Goal: Transaction & Acquisition: Purchase product/service

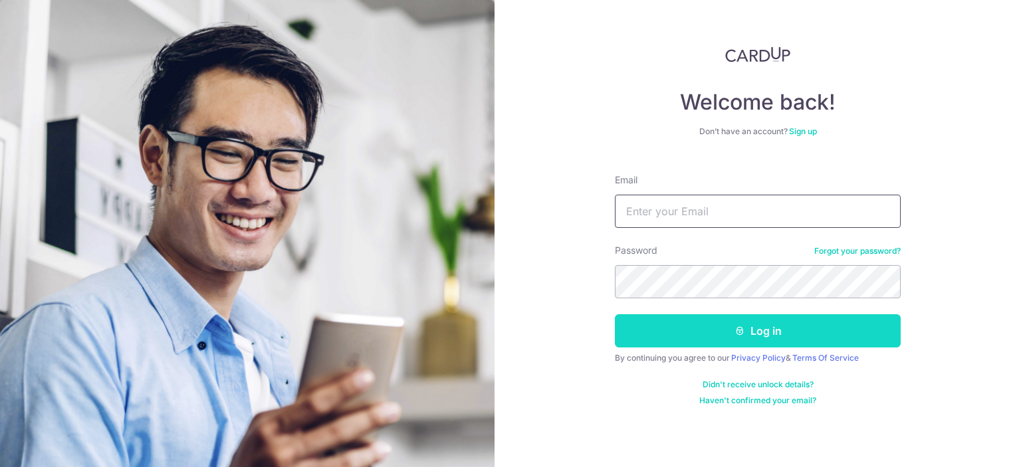
type input "gohsiyi@hotmail.com"
click at [694, 334] on button "Log in" at bounding box center [758, 330] width 286 height 33
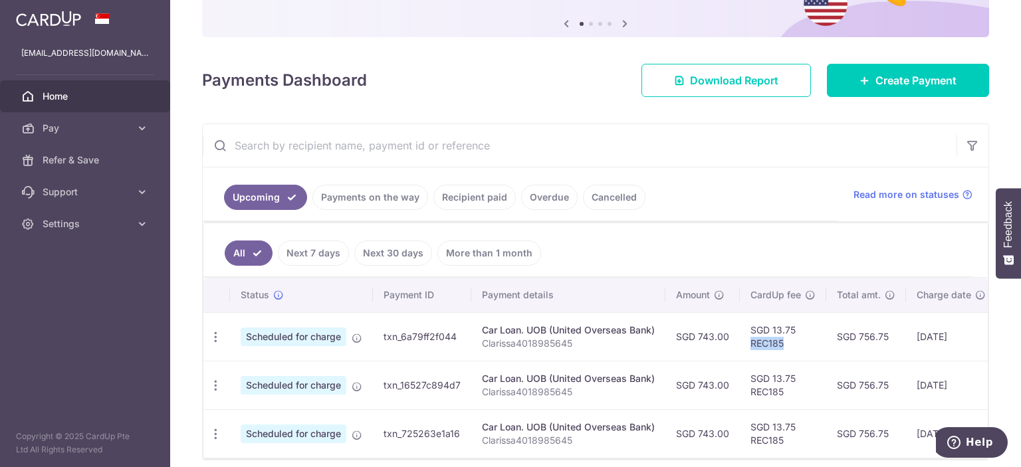
drag, startPoint x: 747, startPoint y: 346, endPoint x: 781, endPoint y: 344, distance: 34.6
click at [781, 344] on td "SGD 13.75 REC185" at bounding box center [782, 336] width 86 height 49
copy td "REC185"
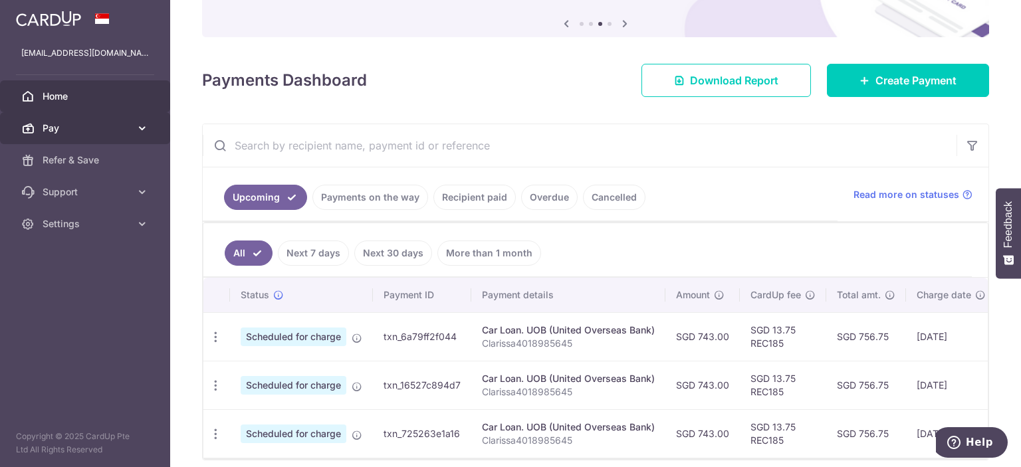
click at [134, 135] on link "Pay" at bounding box center [85, 128] width 170 height 32
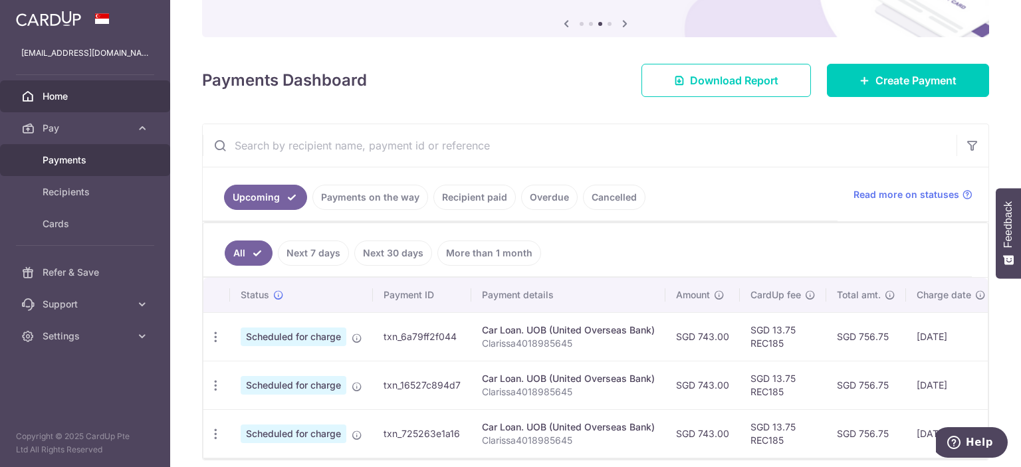
click at [132, 151] on link "Payments" at bounding box center [85, 160] width 170 height 32
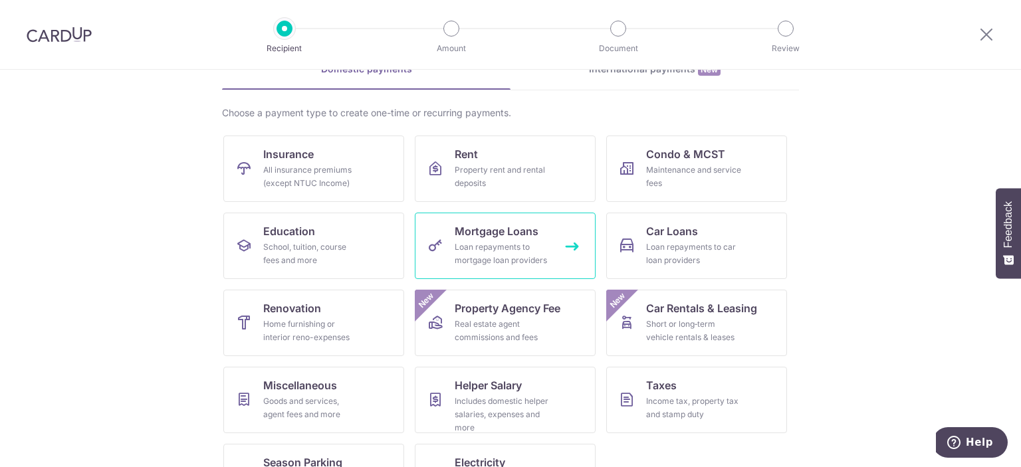
scroll to position [127, 0]
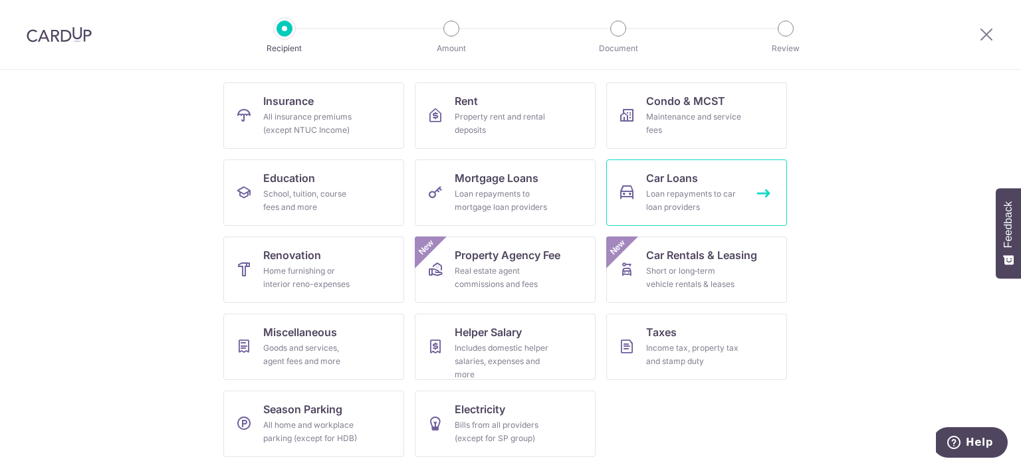
click at [690, 207] on div "Loan repayments to car loan providers" at bounding box center [694, 200] width 96 height 27
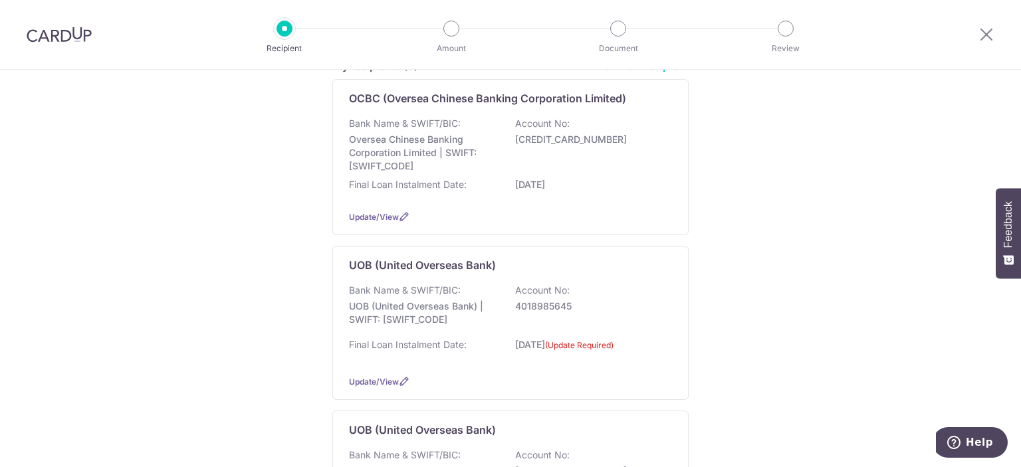
scroll to position [399, 0]
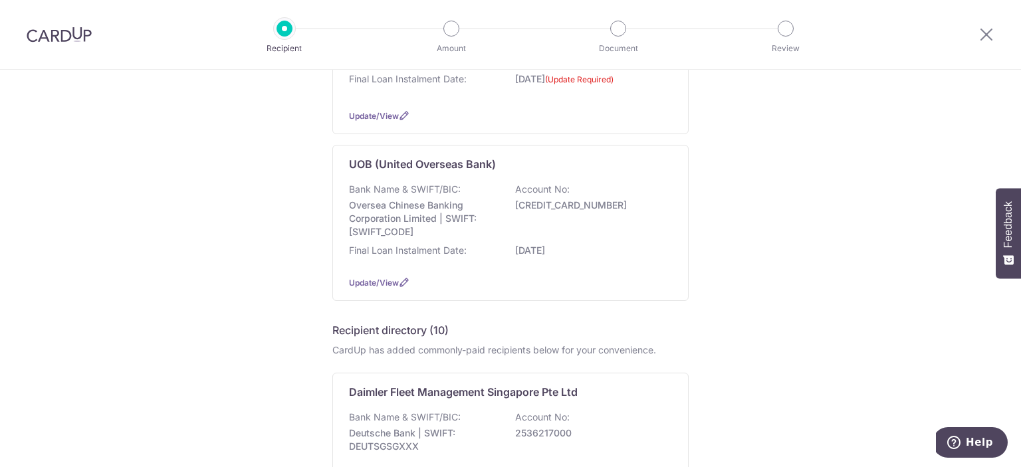
click at [595, 209] on p "680897709001" at bounding box center [589, 205] width 149 height 13
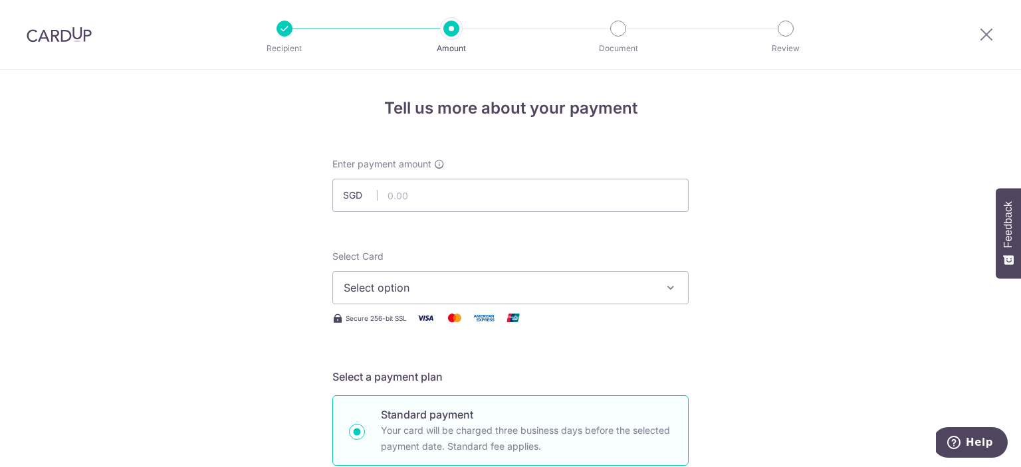
type input "743.00"
click at [420, 285] on span "Select option" at bounding box center [499, 288] width 310 height 16
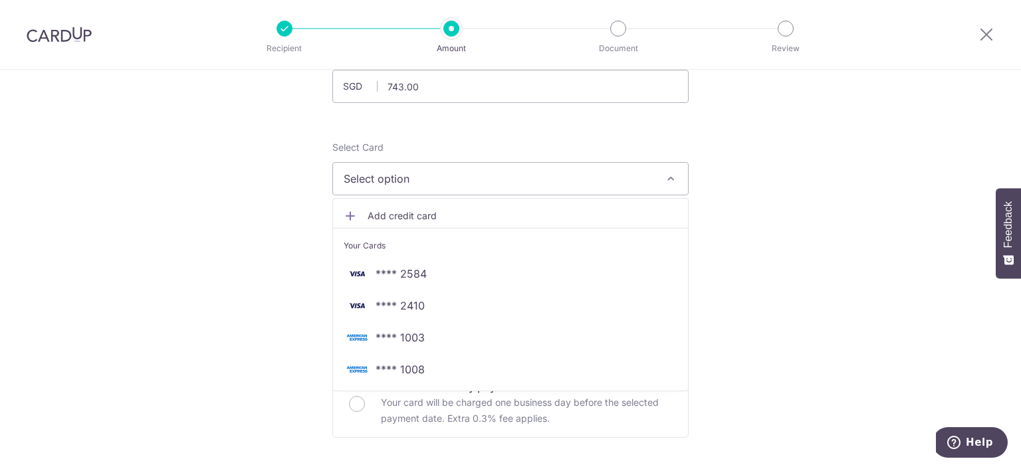
scroll to position [133, 0]
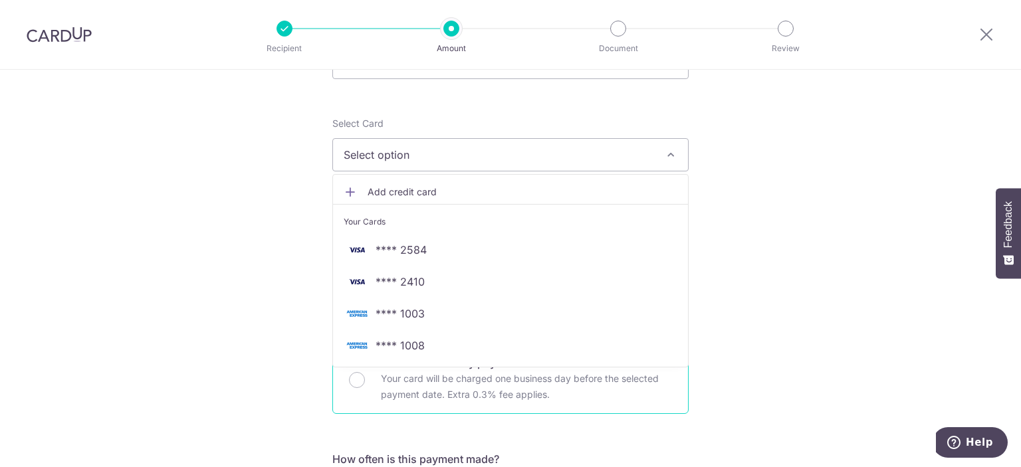
click at [439, 377] on p "Your card will be charged one business day before the selected payment date. Ex…" at bounding box center [526, 387] width 291 height 32
click at [365, 377] on input "Next business day payment Your card will be charged one business day before the…" at bounding box center [357, 380] width 16 height 16
radio input "false"
radio input "true"
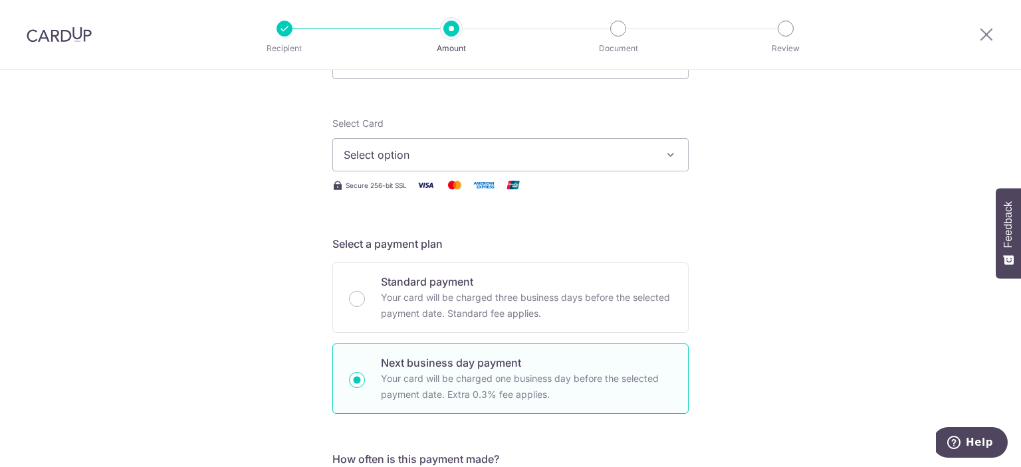
click at [461, 155] on span "Select option" at bounding box center [499, 155] width 310 height 16
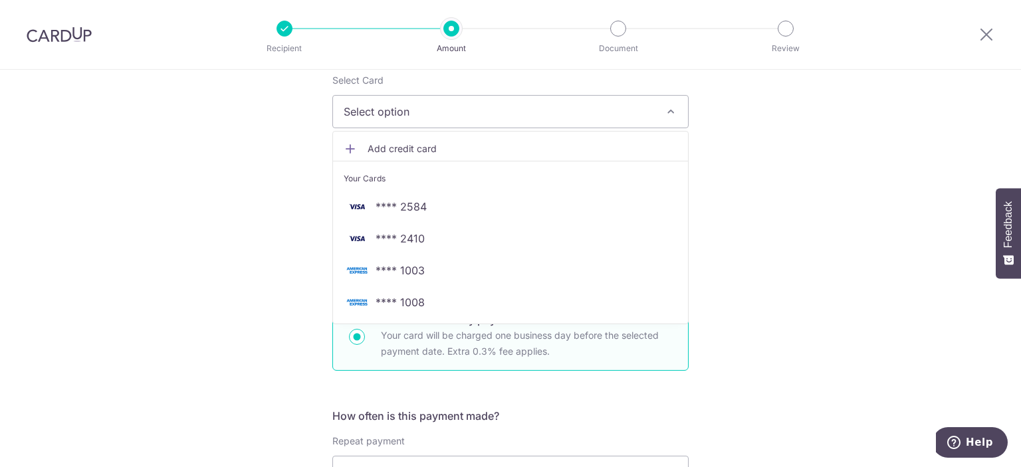
scroll to position [199, 0]
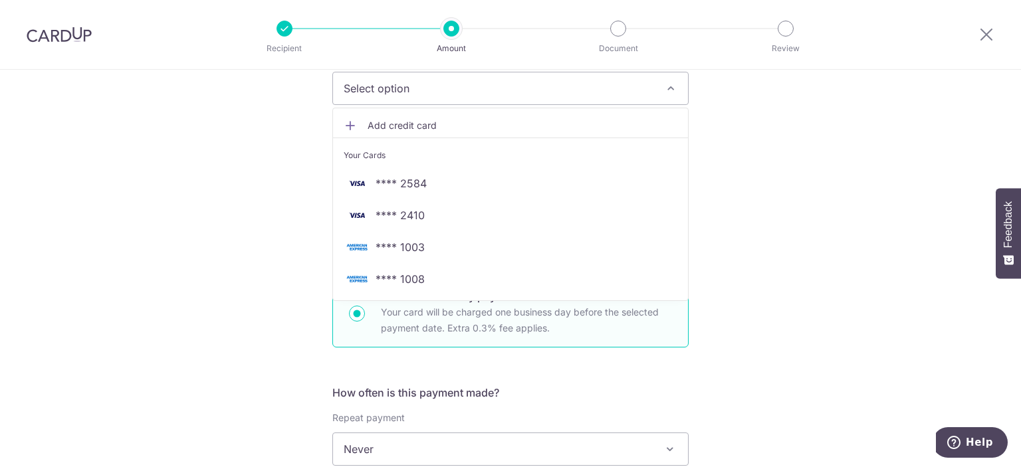
click at [414, 116] on link "Add credit card" at bounding box center [510, 126] width 355 height 24
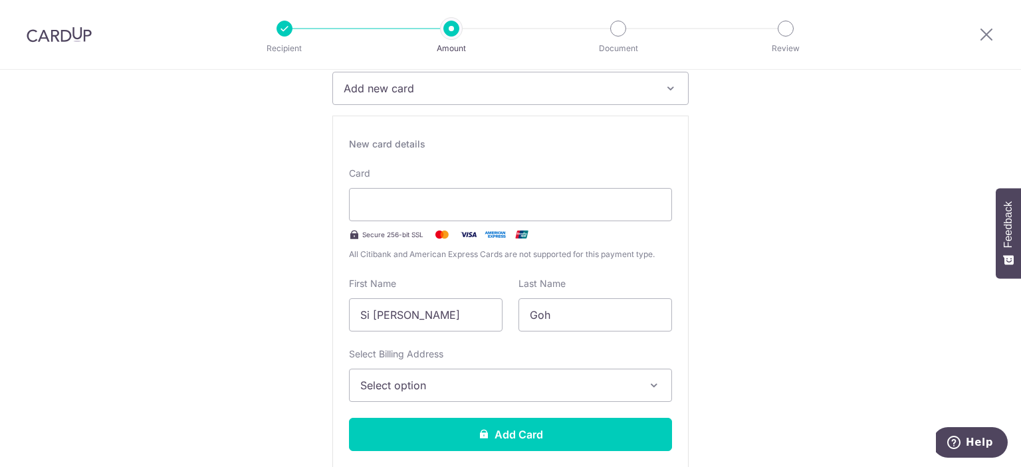
click at [455, 84] on span "Add new card" at bounding box center [499, 88] width 310 height 16
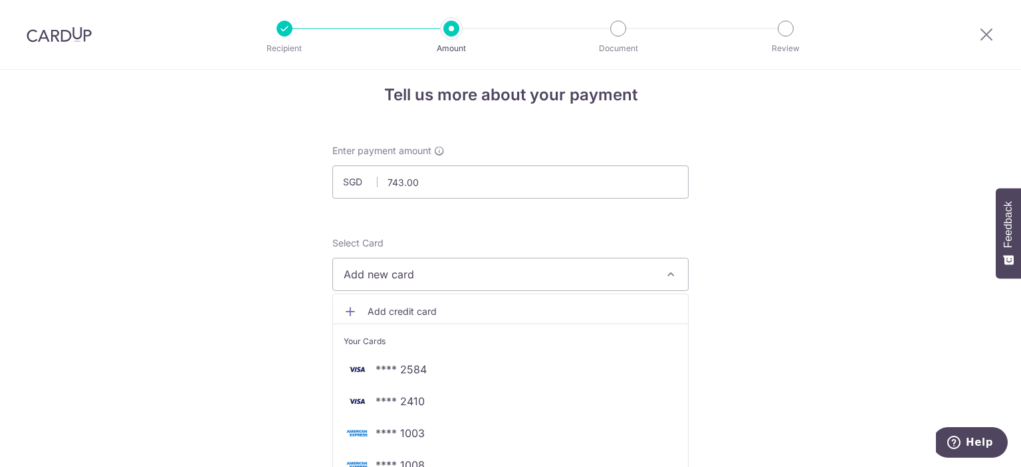
scroll to position [0, 0]
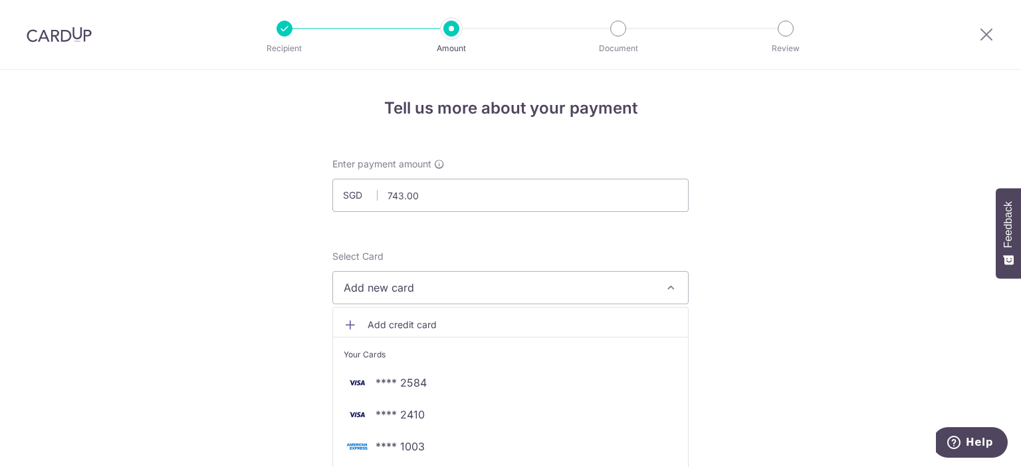
click at [975, 35] on div at bounding box center [985, 34] width 69 height 69
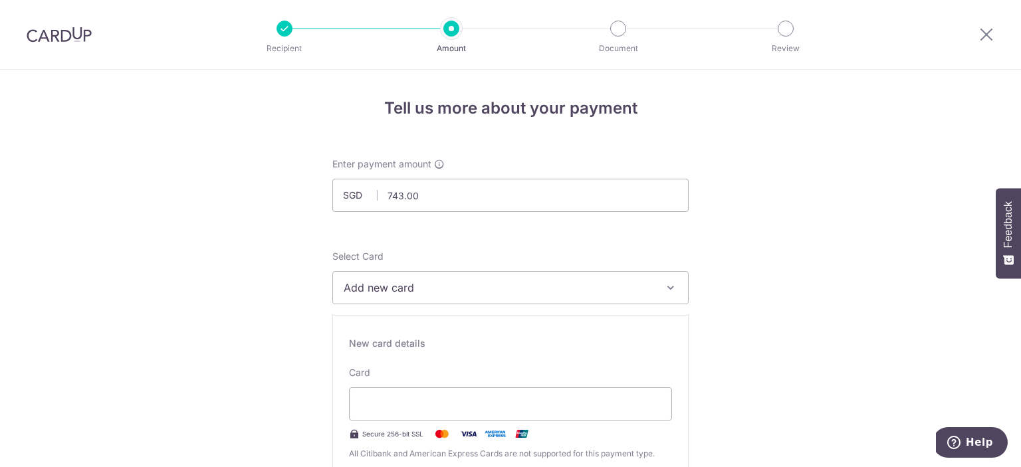
click at [994, 30] on div at bounding box center [985, 34] width 69 height 69
click at [989, 34] on icon at bounding box center [986, 34] width 16 height 17
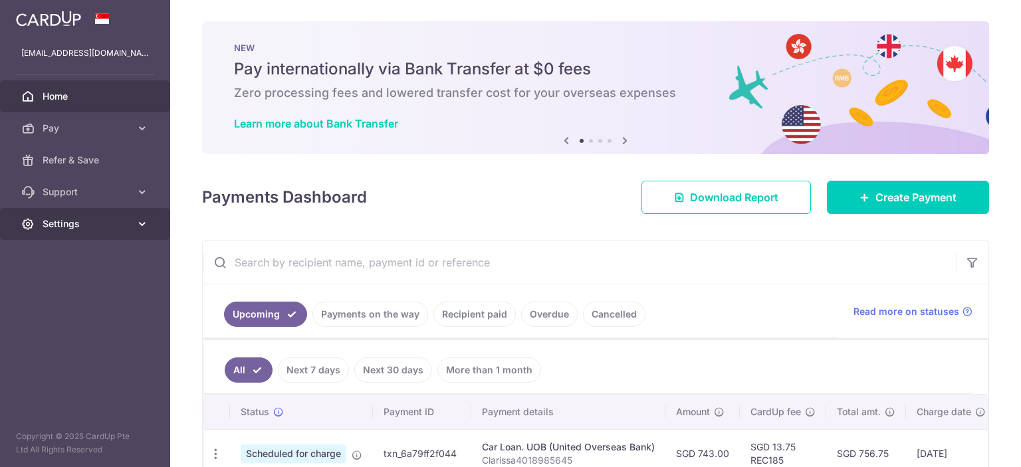
click at [100, 227] on span "Settings" at bounding box center [87, 223] width 88 height 13
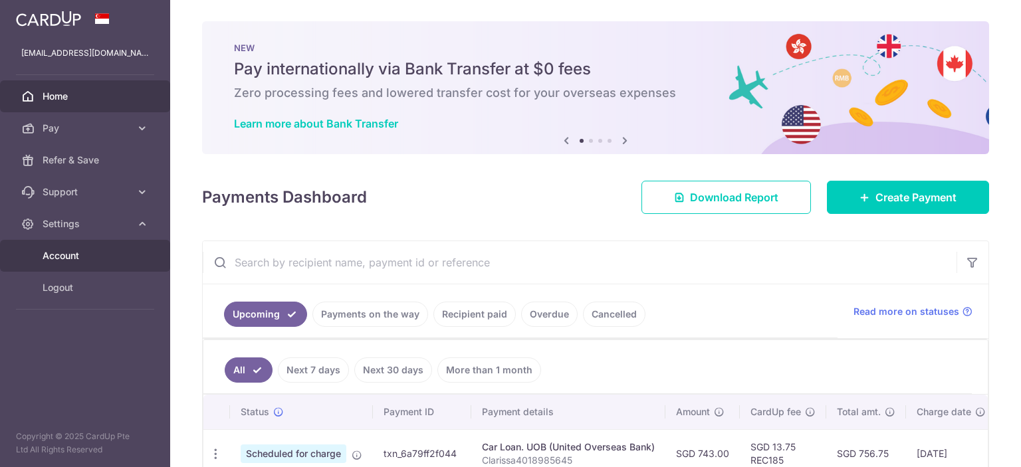
click at [98, 246] on link "Account" at bounding box center [85, 256] width 170 height 32
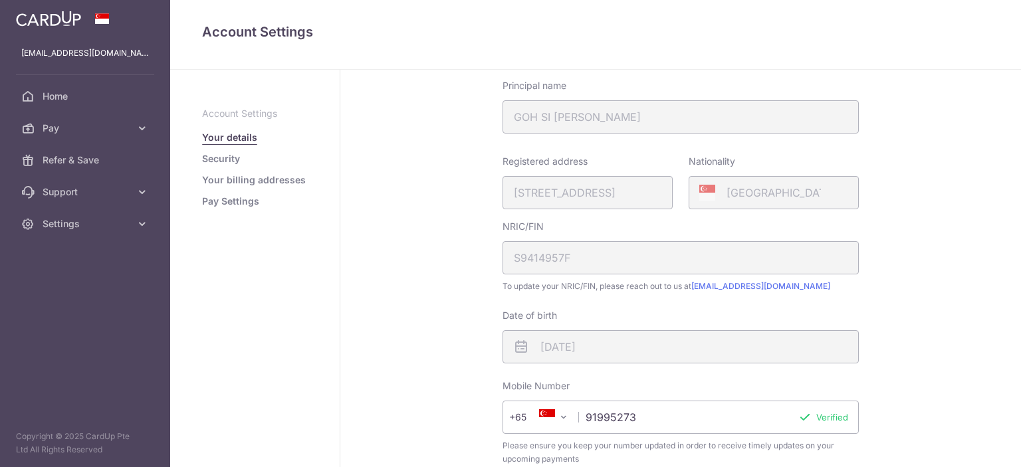
scroll to position [332, 0]
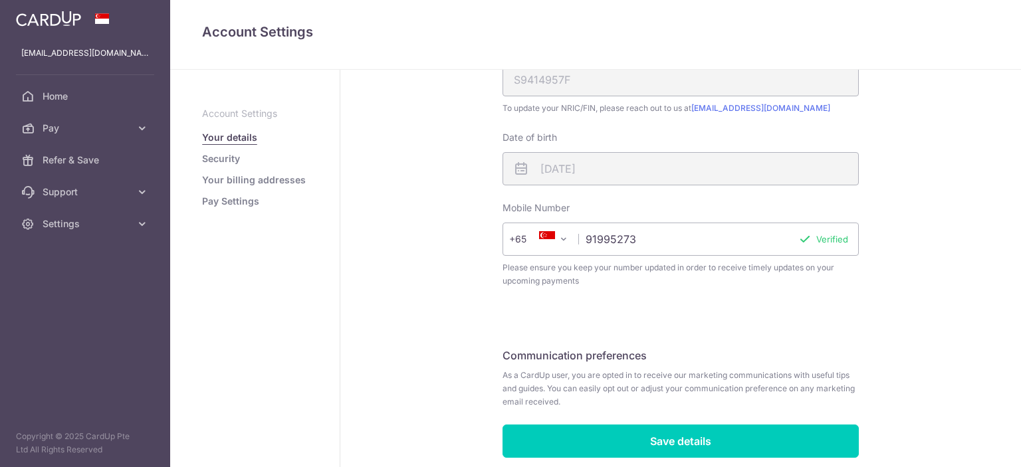
click at [252, 200] on link "Pay Settings" at bounding box center [230, 201] width 57 height 13
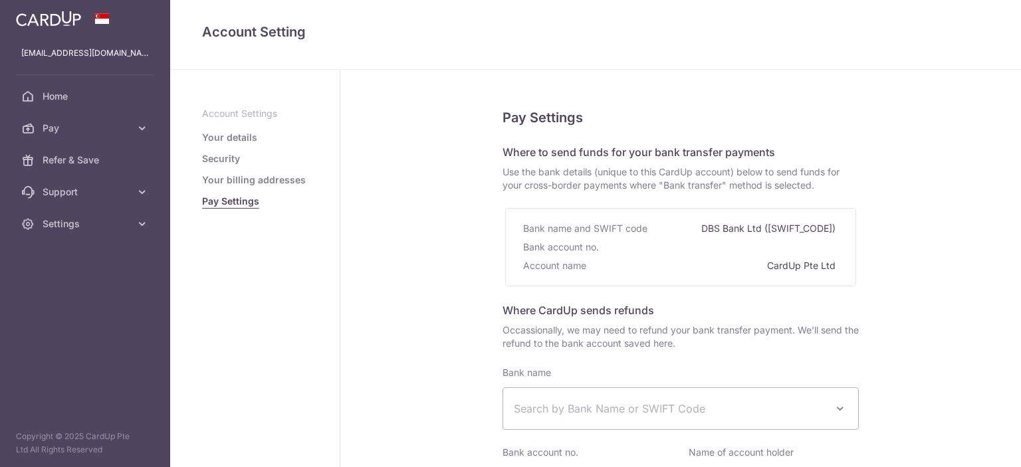
select select
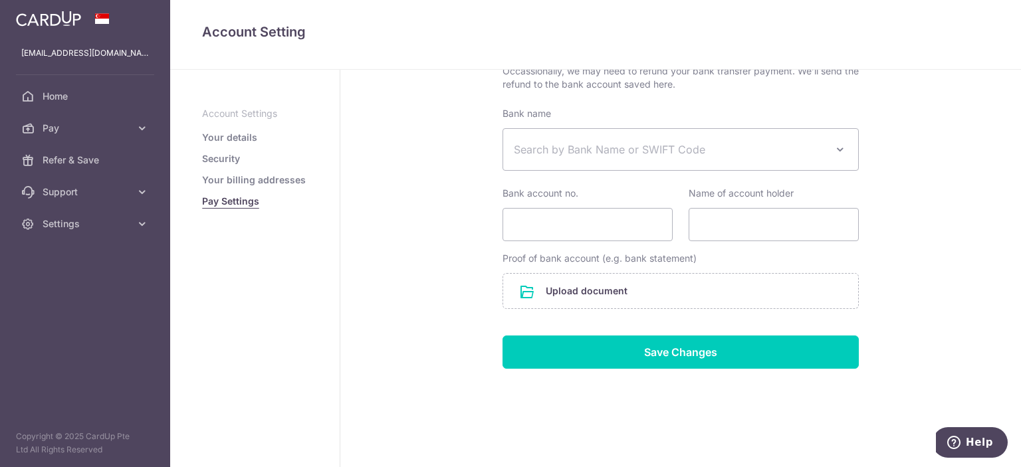
click at [236, 157] on link "Security" at bounding box center [221, 158] width 38 height 13
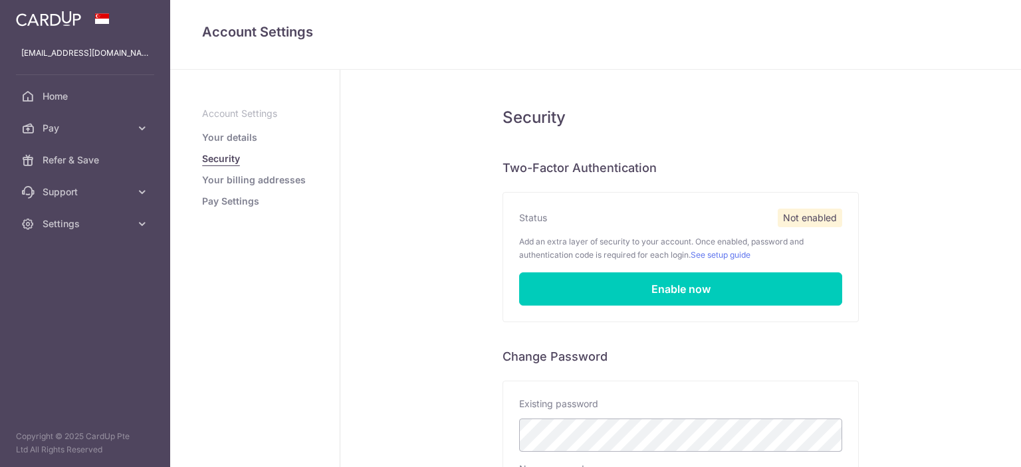
click at [241, 174] on link "Your billing addresses" at bounding box center [254, 179] width 104 height 13
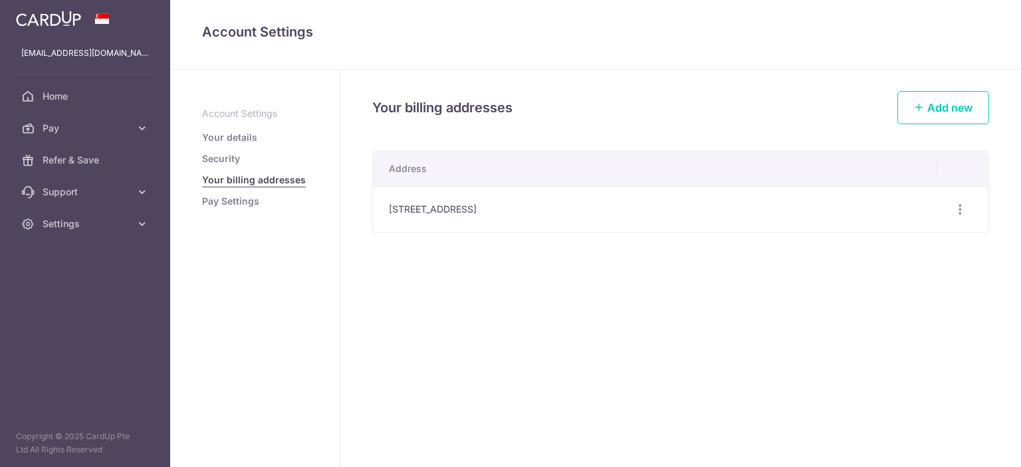
click at [241, 118] on p "Account Settings" at bounding box center [255, 113] width 106 height 13
click at [241, 132] on link "Your details" at bounding box center [229, 137] width 55 height 13
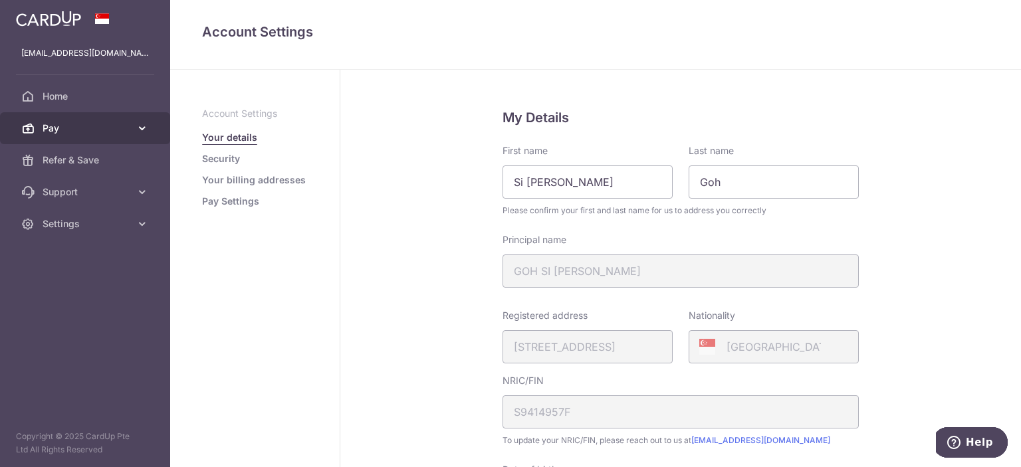
click at [123, 134] on span "Pay" at bounding box center [87, 128] width 88 height 13
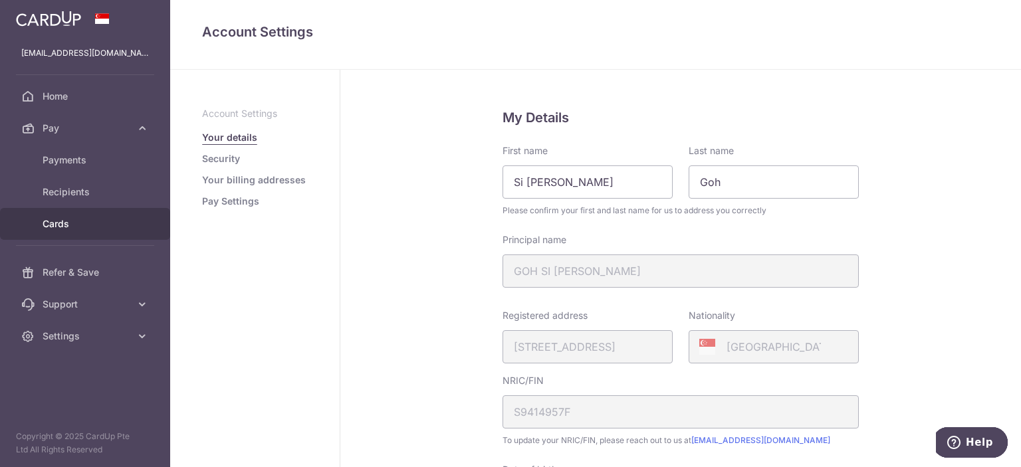
click at [106, 215] on link "Cards" at bounding box center [85, 224] width 170 height 32
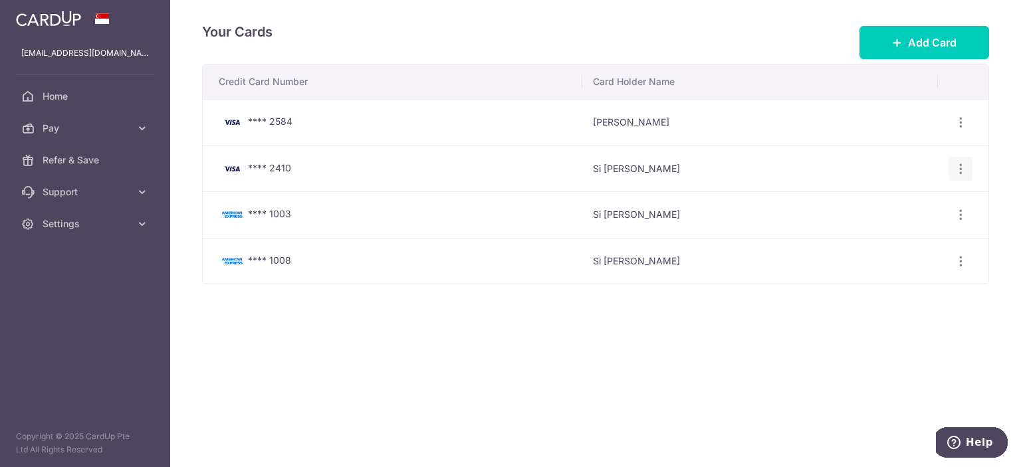
click at [962, 171] on icon "button" at bounding box center [960, 169] width 14 height 14
click at [911, 239] on span "Delete" at bounding box center [915, 237] width 90 height 16
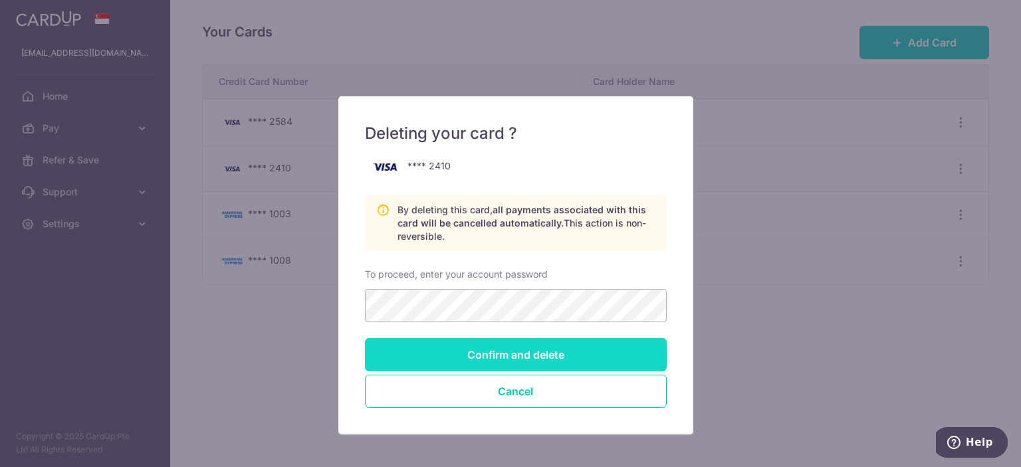
click at [568, 355] on input "Confirm and delete" at bounding box center [516, 354] width 302 height 33
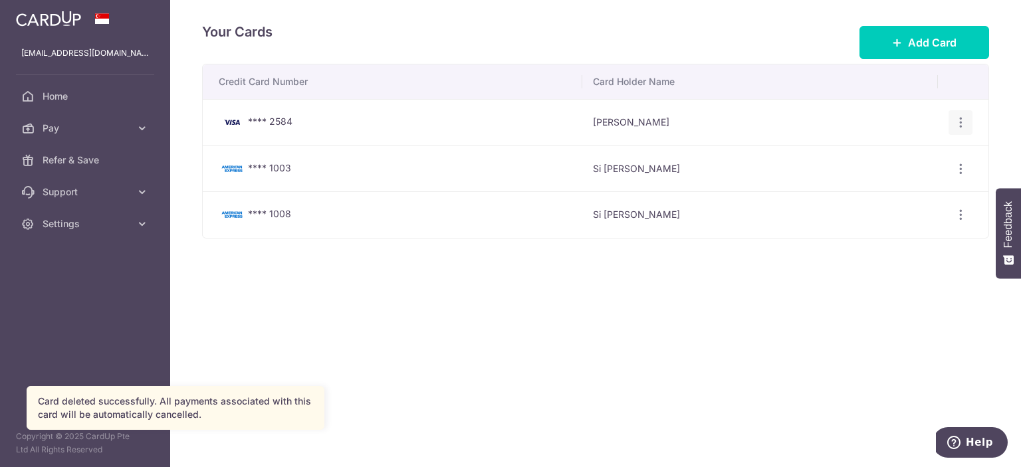
click at [960, 123] on icon "button" at bounding box center [960, 123] width 14 height 14
click at [905, 189] on span "Delete" at bounding box center [915, 191] width 90 height 16
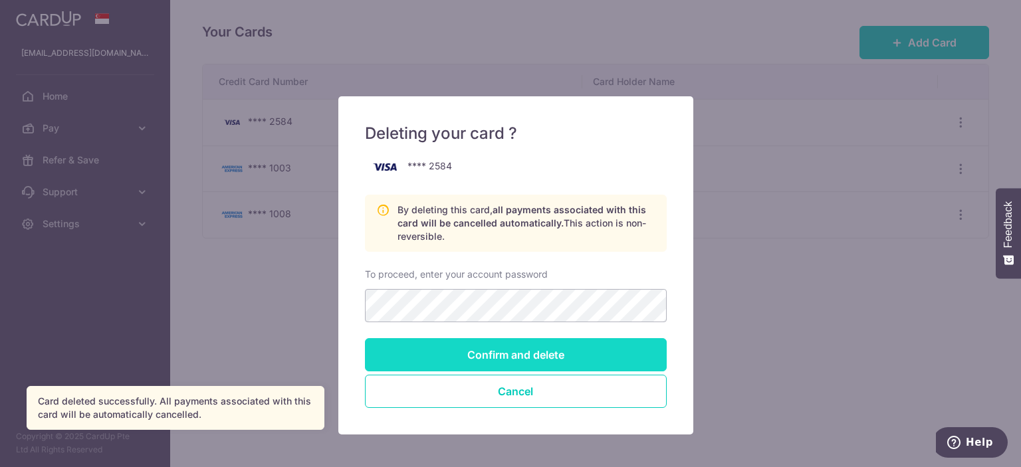
click at [510, 351] on input "Confirm and delete" at bounding box center [516, 354] width 302 height 33
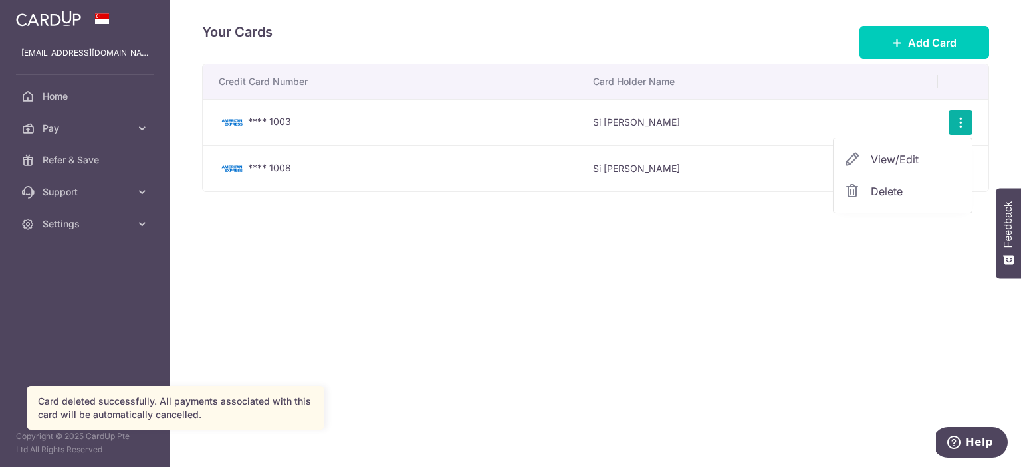
click at [916, 190] on span "Delete" at bounding box center [915, 191] width 90 height 16
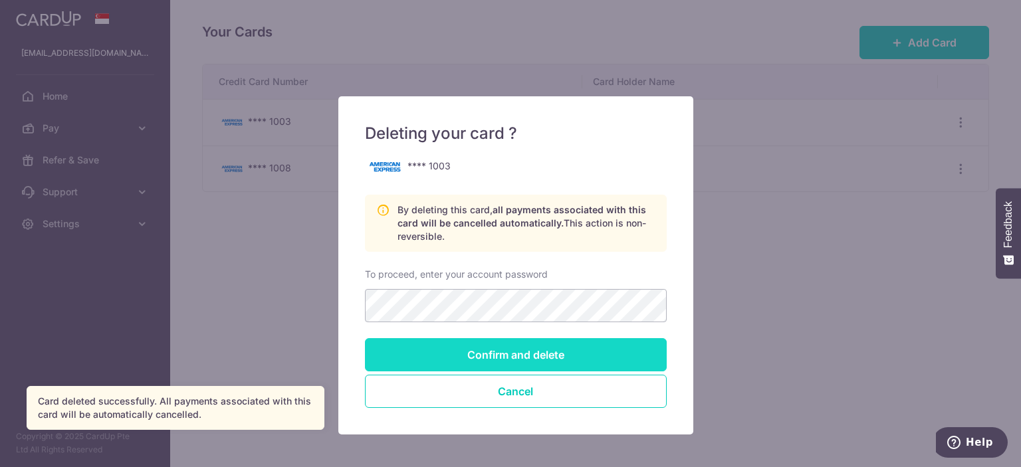
click at [529, 353] on input "Confirm and delete" at bounding box center [516, 354] width 302 height 33
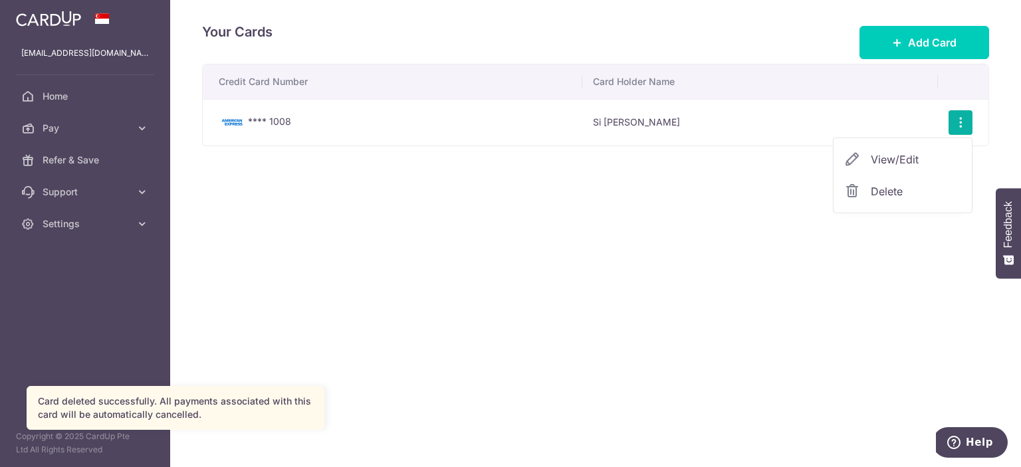
click at [866, 189] on link "Delete" at bounding box center [902, 191] width 138 height 32
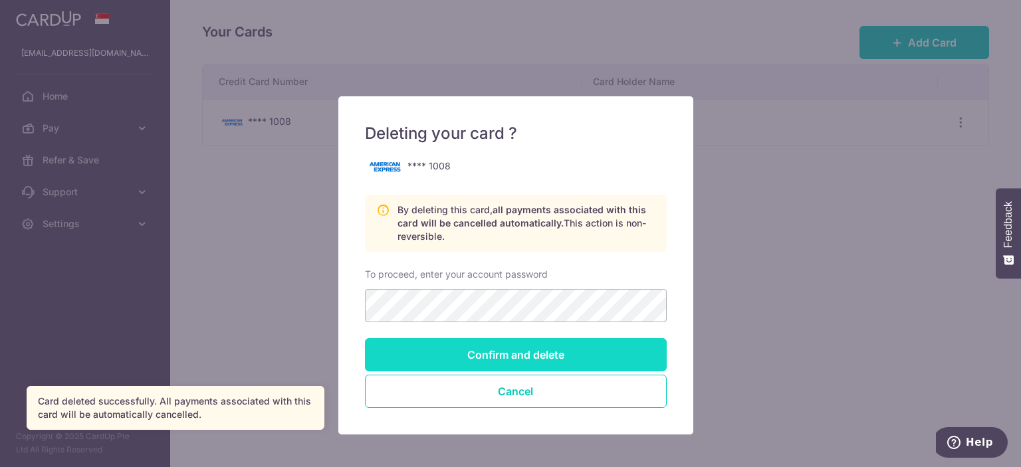
click at [505, 355] on input "Confirm and delete" at bounding box center [516, 354] width 302 height 33
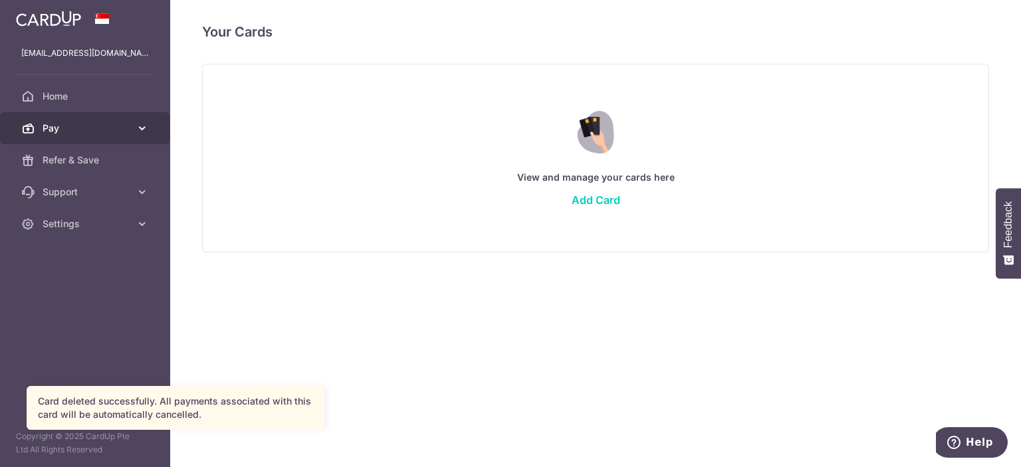
click at [126, 132] on span "Pay" at bounding box center [87, 128] width 88 height 13
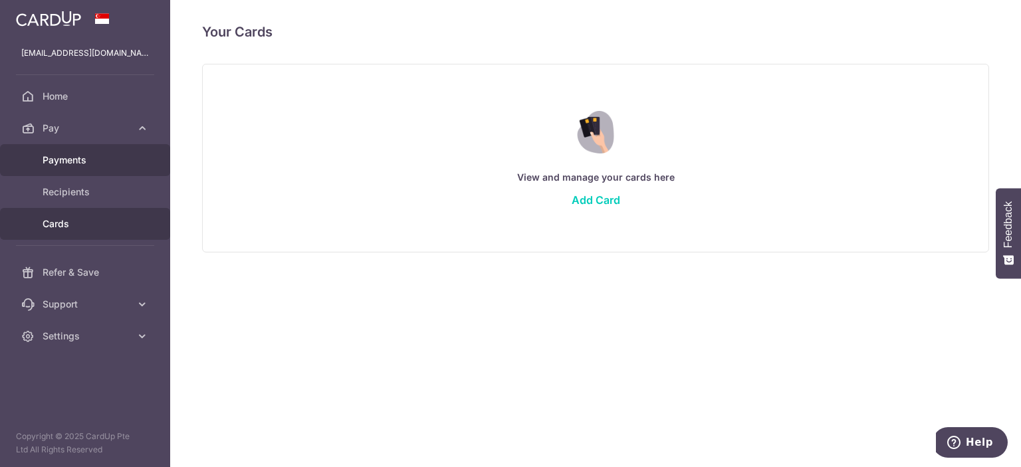
click at [66, 154] on span "Payments" at bounding box center [87, 159] width 88 height 13
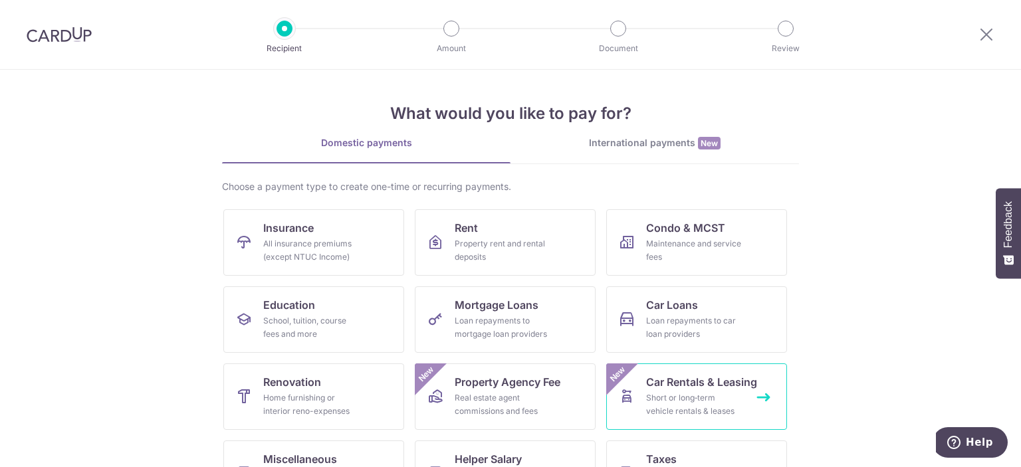
scroll to position [66, 0]
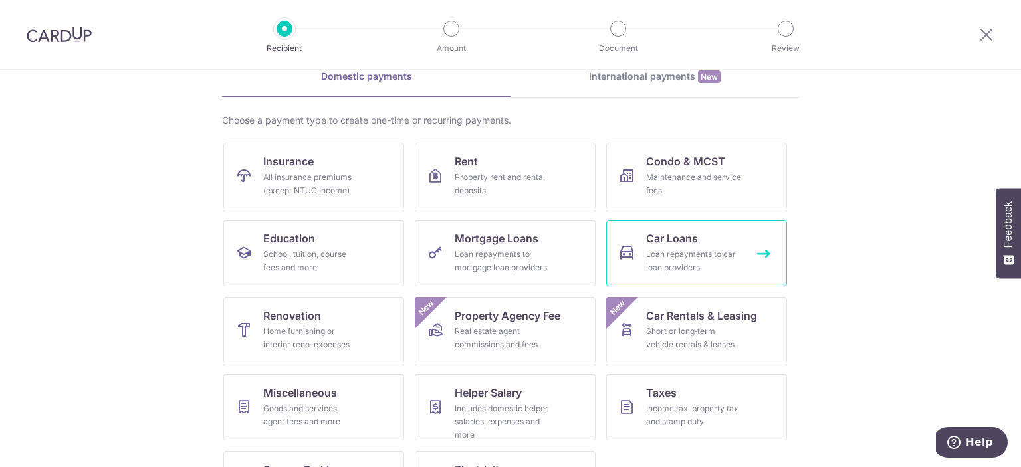
click at [707, 262] on div "Loan repayments to car loan providers" at bounding box center [694, 261] width 96 height 27
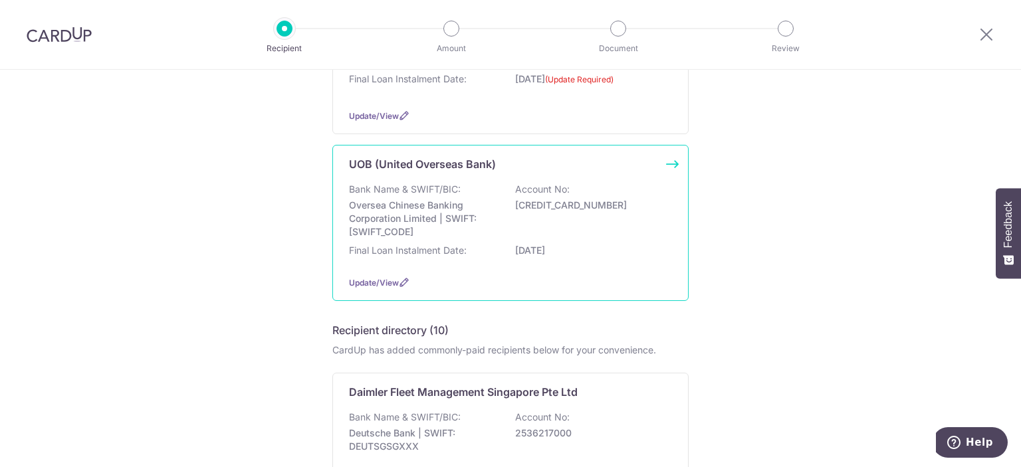
scroll to position [133, 0]
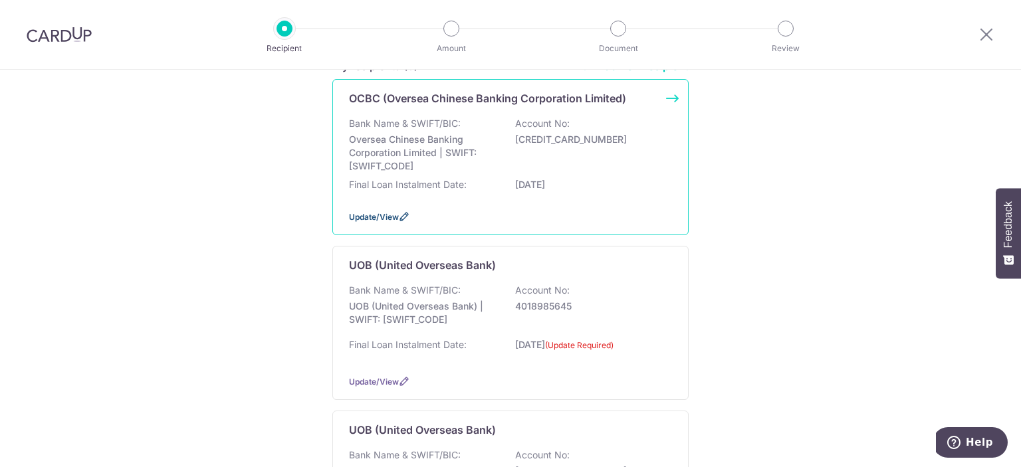
click at [399, 218] on icon at bounding box center [404, 216] width 11 height 11
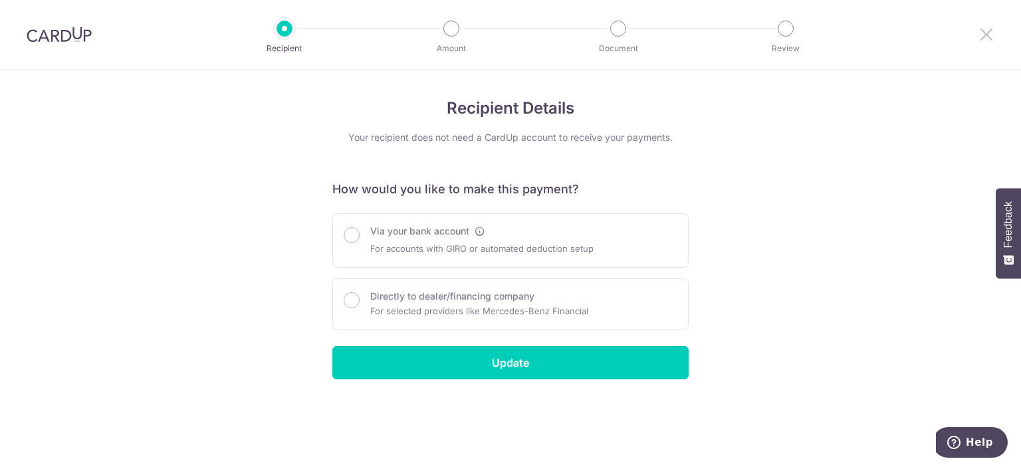
click at [984, 35] on icon at bounding box center [986, 34] width 16 height 17
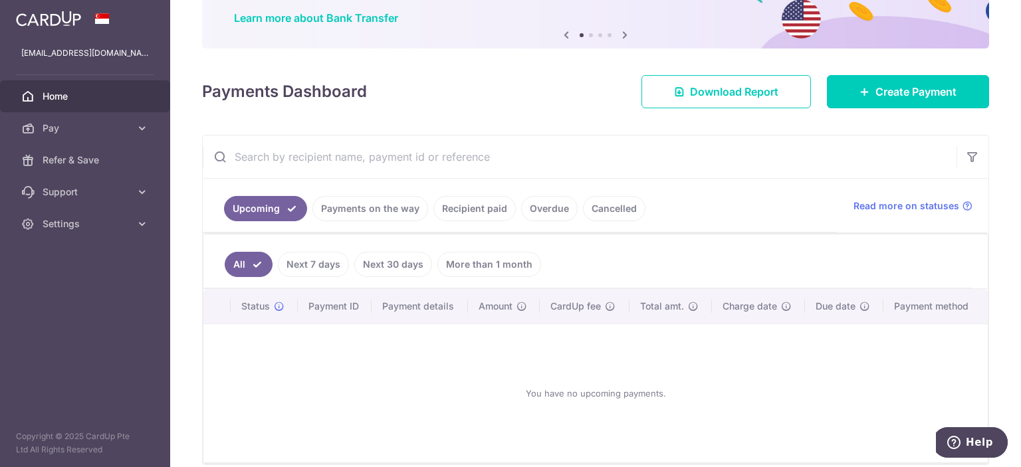
scroll to position [163, 0]
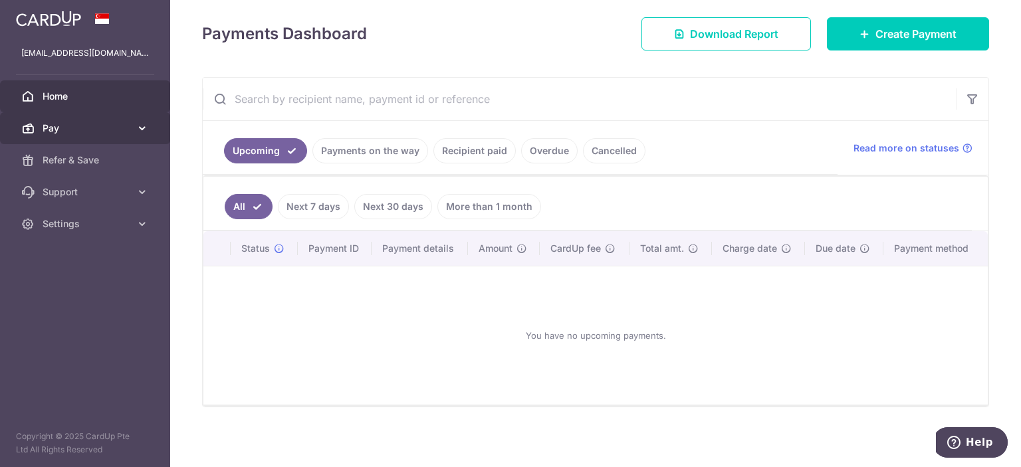
click at [90, 116] on link "Pay" at bounding box center [85, 128] width 170 height 32
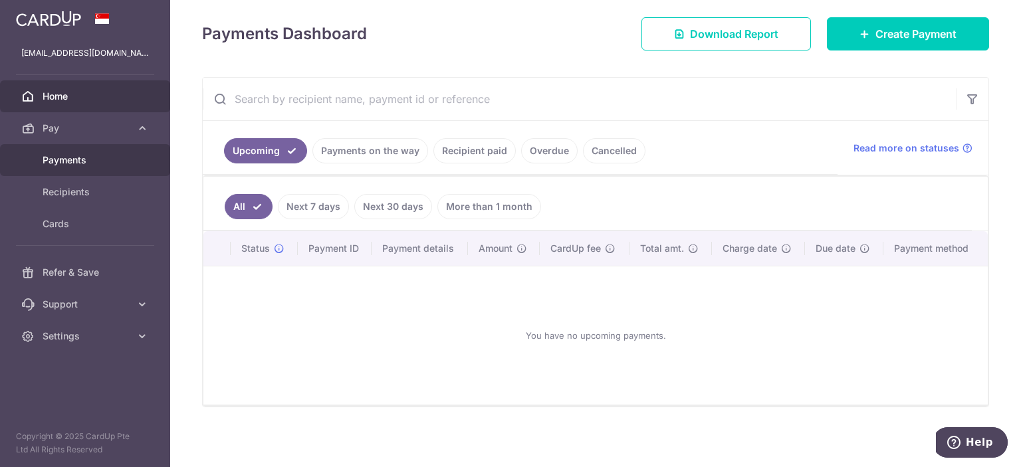
click at [86, 167] on link "Payments" at bounding box center [85, 160] width 170 height 32
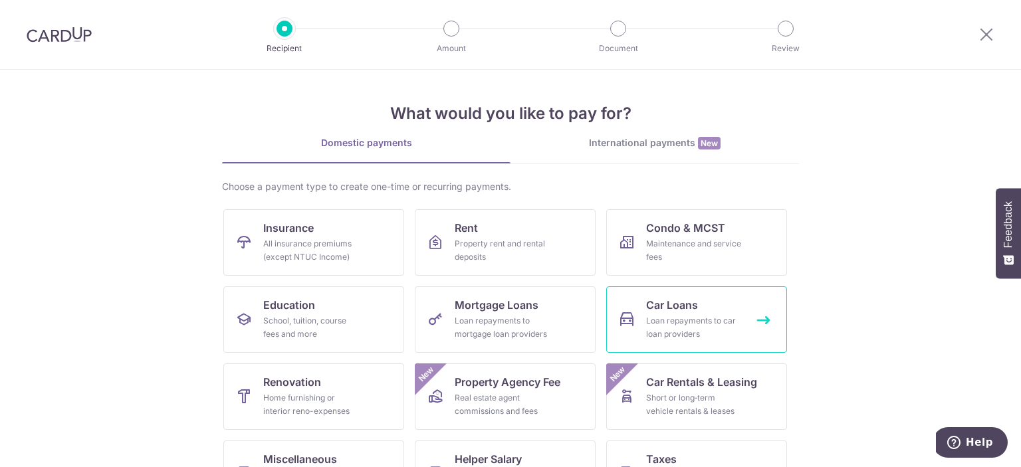
click at [696, 331] on div "Loan repayments to car loan providers" at bounding box center [694, 327] width 96 height 27
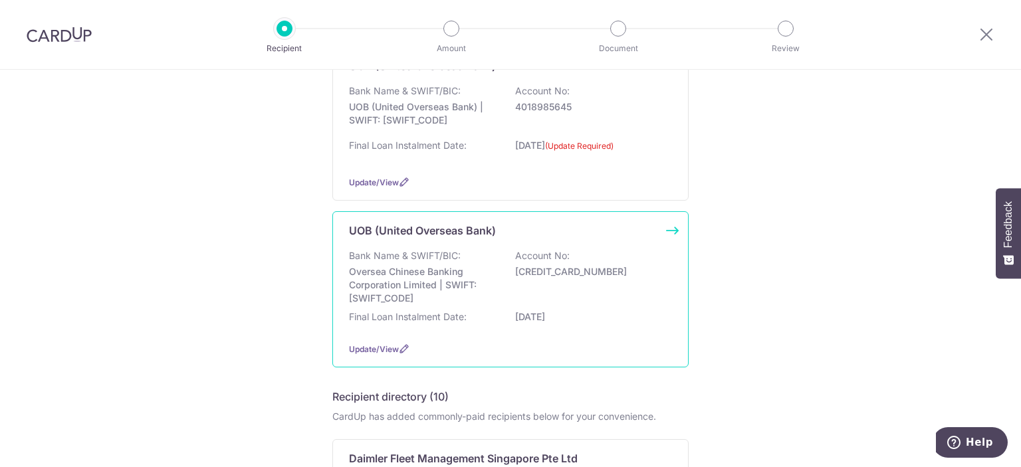
click at [530, 306] on div "Bank Name & SWIFT/BIC: Oversea Chinese Banking Corporation Limited | SWIFT: OCB…" at bounding box center [510, 290] width 323 height 82
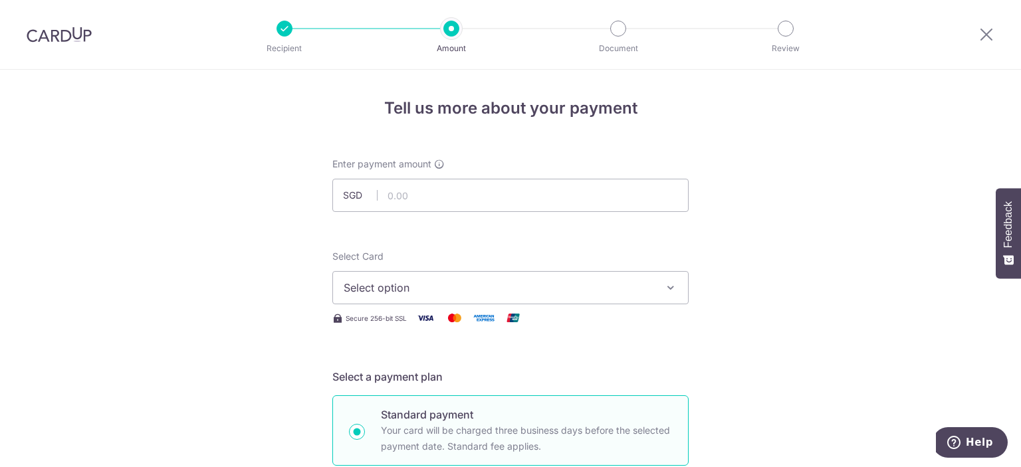
type input "743.00"
click at [460, 274] on button "Select option" at bounding box center [510, 287] width 356 height 33
click at [456, 321] on span "Add credit card" at bounding box center [522, 324] width 310 height 13
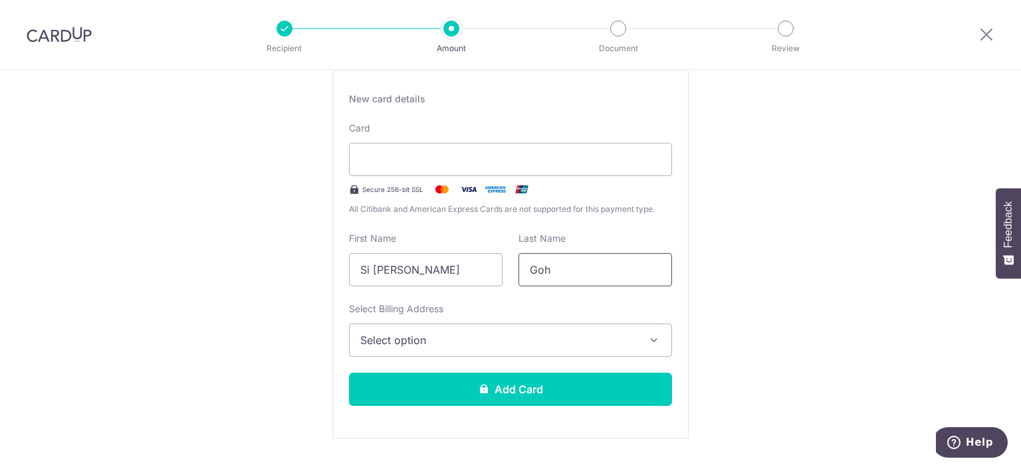
scroll to position [266, 0]
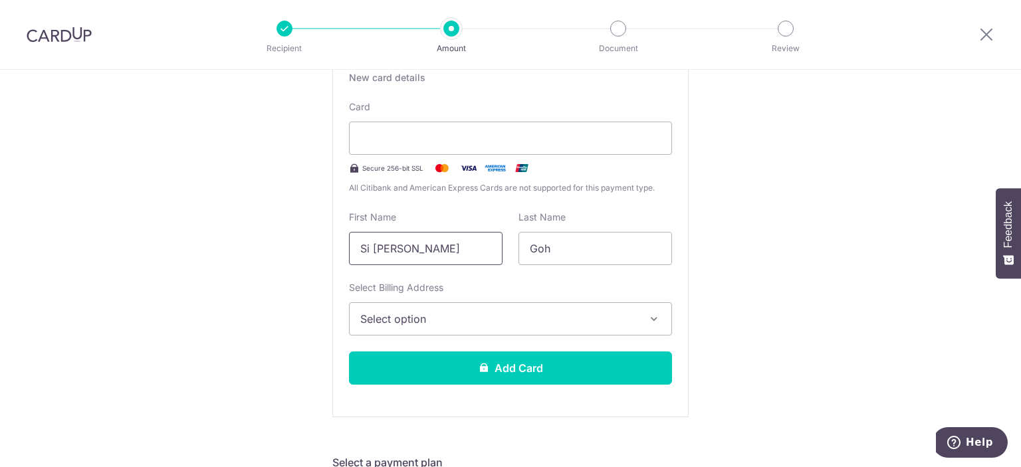
drag, startPoint x: 383, startPoint y: 246, endPoint x: 312, endPoint y: 235, distance: 71.2
type input "Clarissa"
click at [403, 316] on span "Select option" at bounding box center [498, 319] width 276 height 16
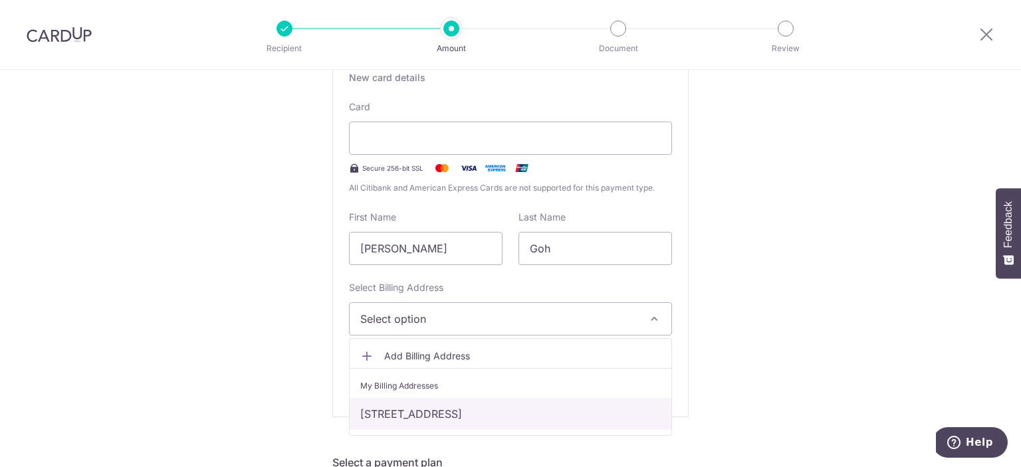
click at [425, 407] on link "[STREET_ADDRESS]" at bounding box center [510, 414] width 322 height 32
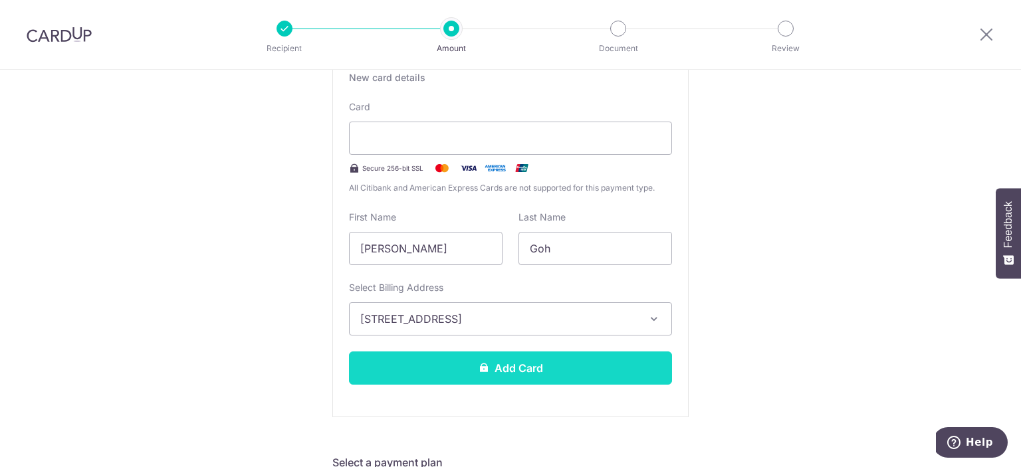
click at [448, 374] on button "Add Card" at bounding box center [510, 367] width 323 height 33
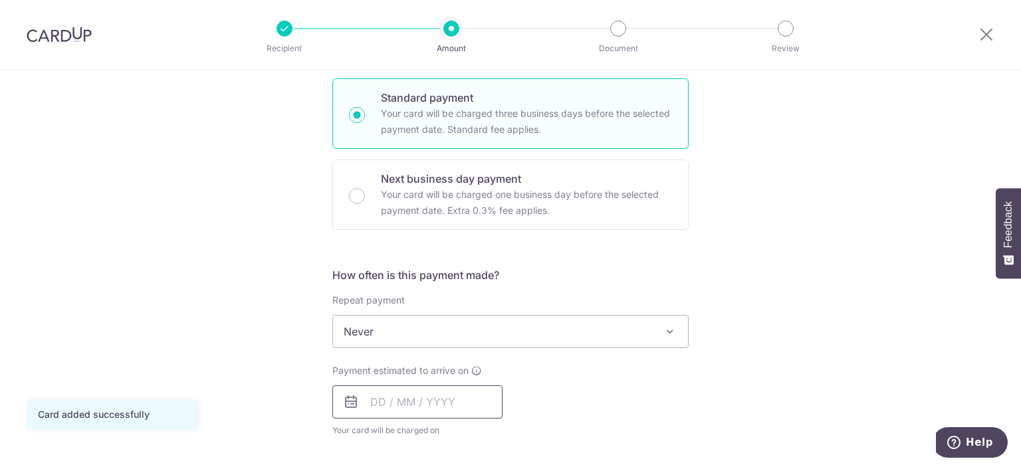
scroll to position [332, 0]
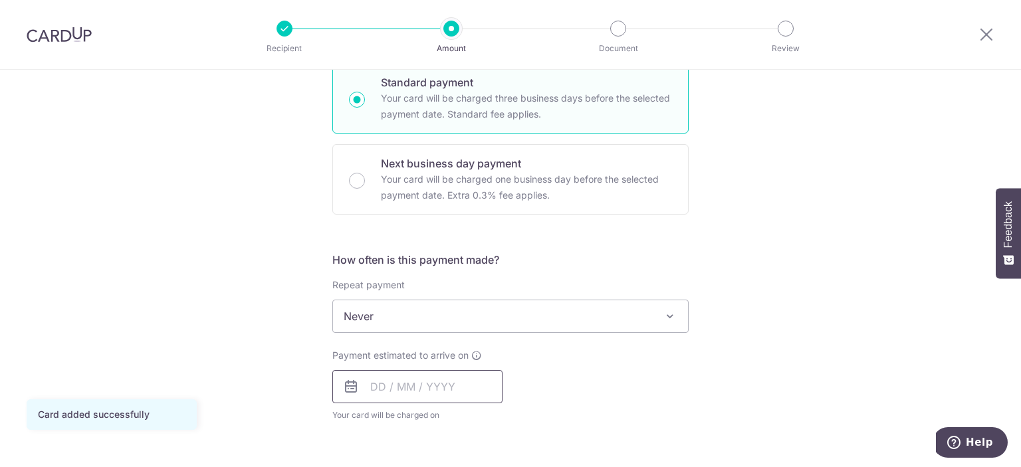
click at [434, 373] on input "text" at bounding box center [417, 386] width 170 height 33
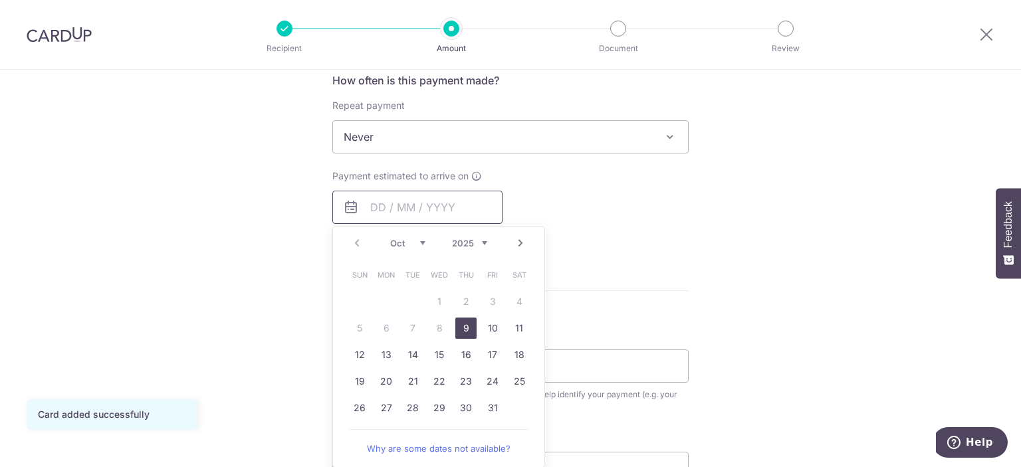
scroll to position [532, 0]
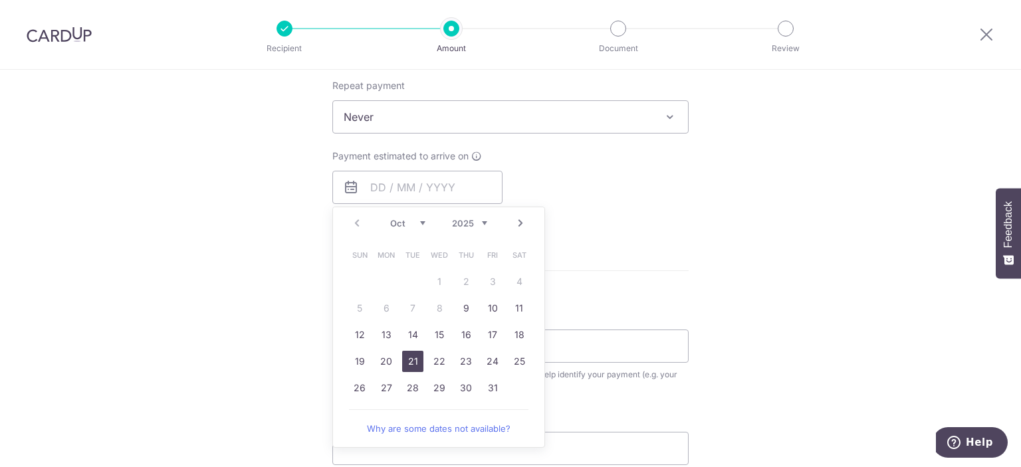
click at [418, 362] on link "21" at bounding box center [412, 361] width 21 height 21
type input "[DATE]"
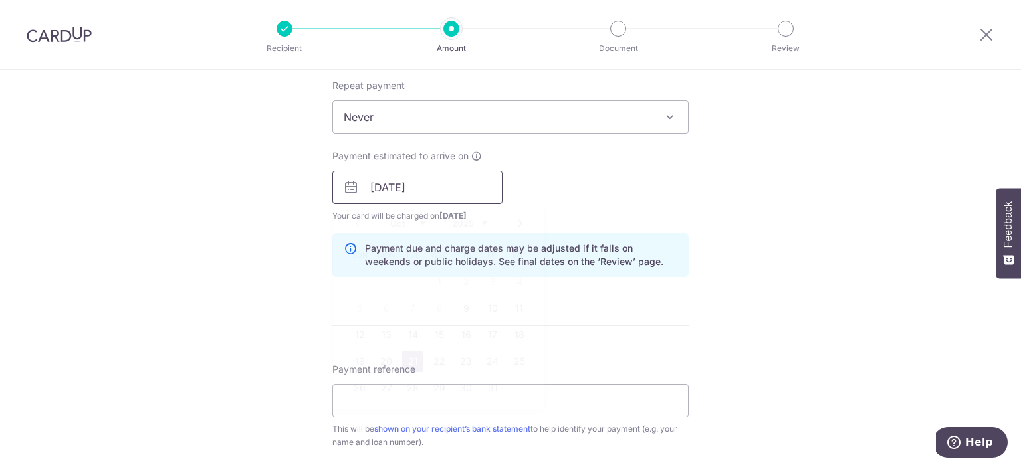
click at [420, 193] on input "[DATE]" at bounding box center [417, 187] width 170 height 33
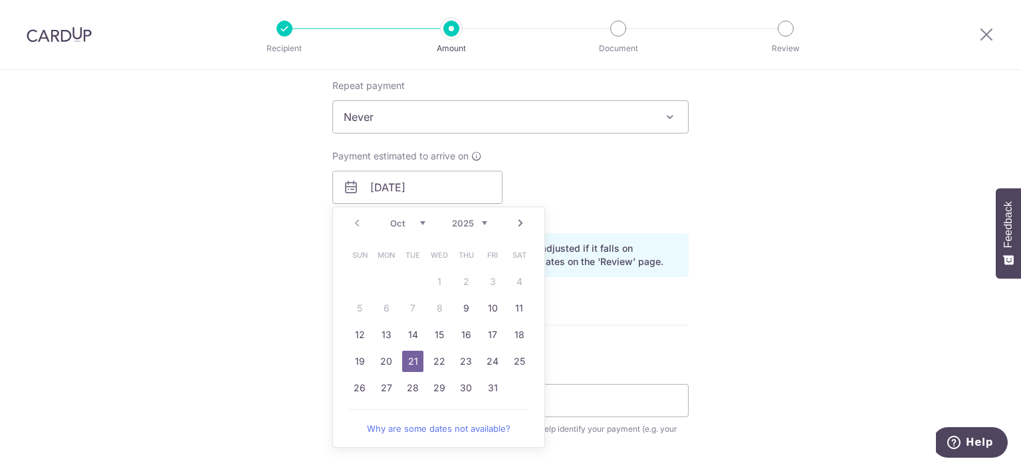
click at [611, 180] on div "Payment estimated to arrive on 21/10/2025 Prev Next Oct Nov Dec 2025 2026 2027 …" at bounding box center [510, 185] width 372 height 73
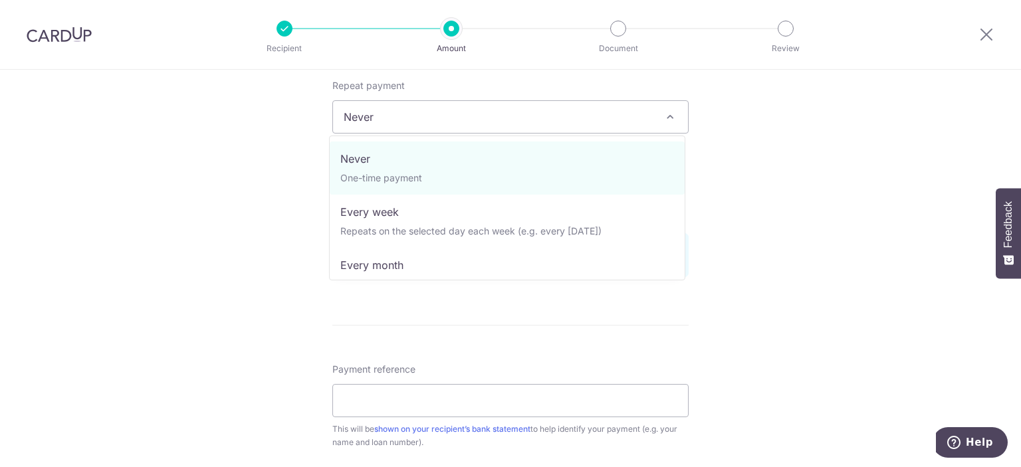
click at [599, 110] on span "Never" at bounding box center [510, 117] width 355 height 32
select select "3"
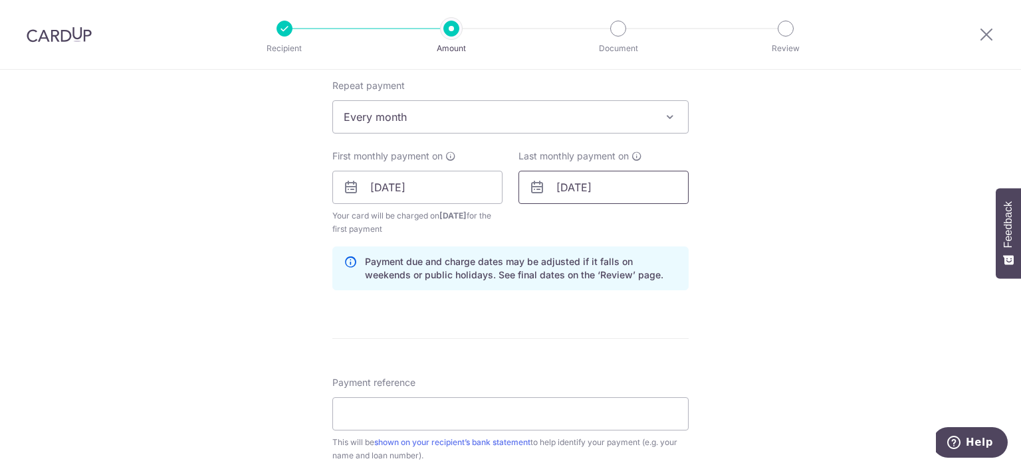
click at [591, 193] on input "04/01/2026" at bounding box center [603, 187] width 170 height 33
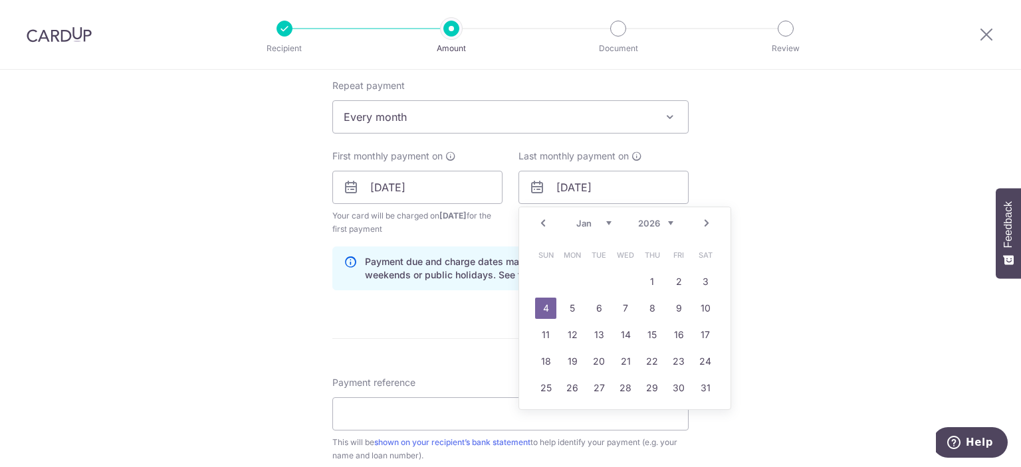
click at [540, 215] on link "Prev" at bounding box center [543, 223] width 16 height 16
click at [698, 224] on link "Next" at bounding box center [706, 223] width 16 height 16
click at [759, 221] on div "Tell us more about your payment Enter payment amount SGD 743.00 743.00 Card add…" at bounding box center [510, 173] width 1021 height 1270
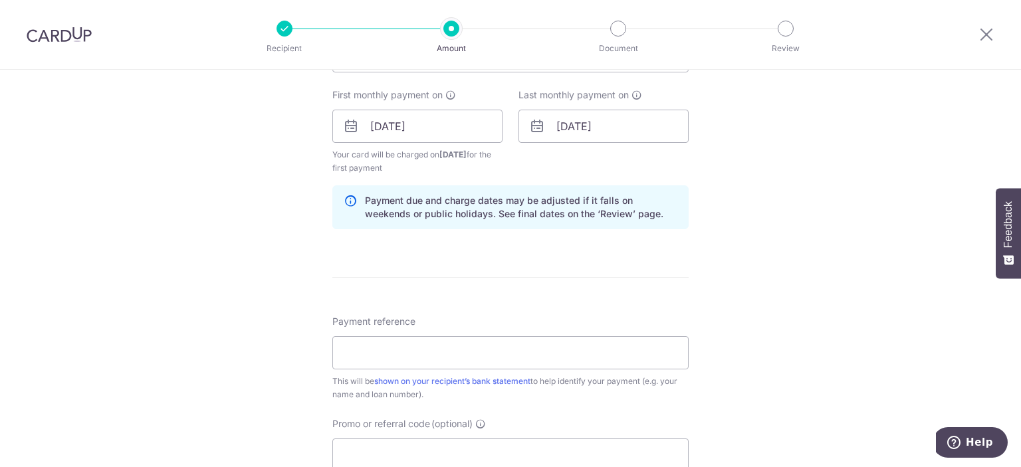
scroll to position [664, 0]
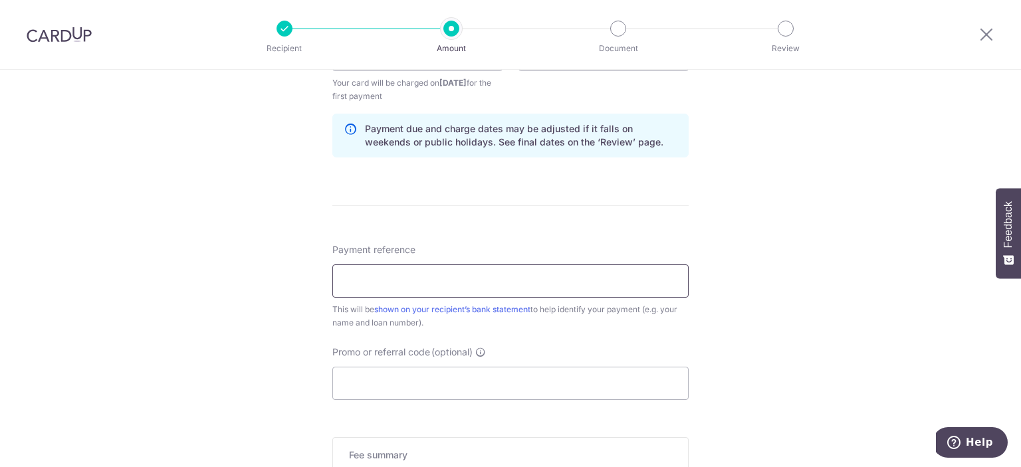
click at [439, 287] on input "Payment reference" at bounding box center [510, 280] width 356 height 33
type input "Clarissa4018985645"
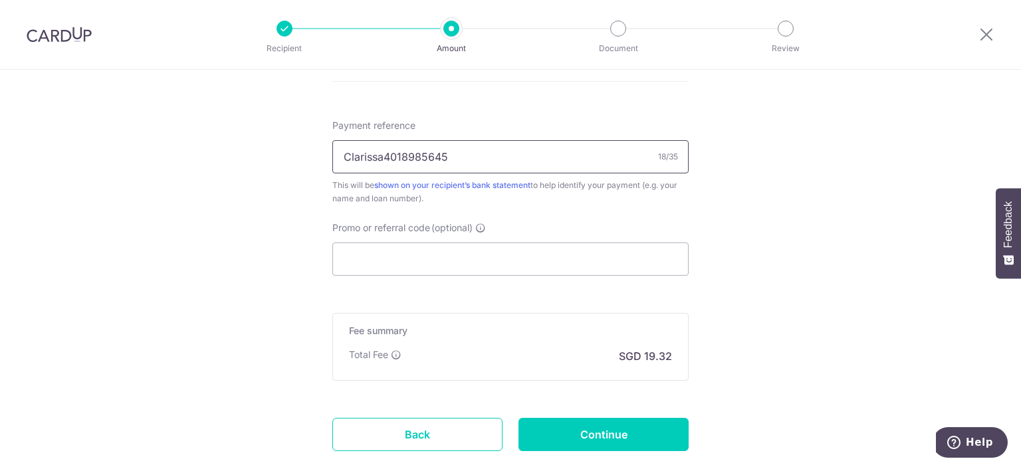
scroll to position [797, 0]
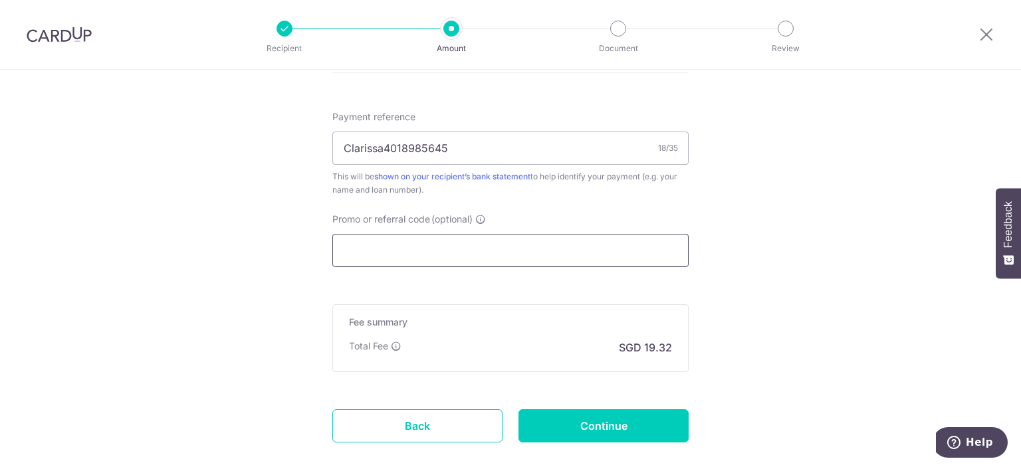
click at [458, 247] on input "Promo or referral code (optional)" at bounding box center [510, 250] width 356 height 33
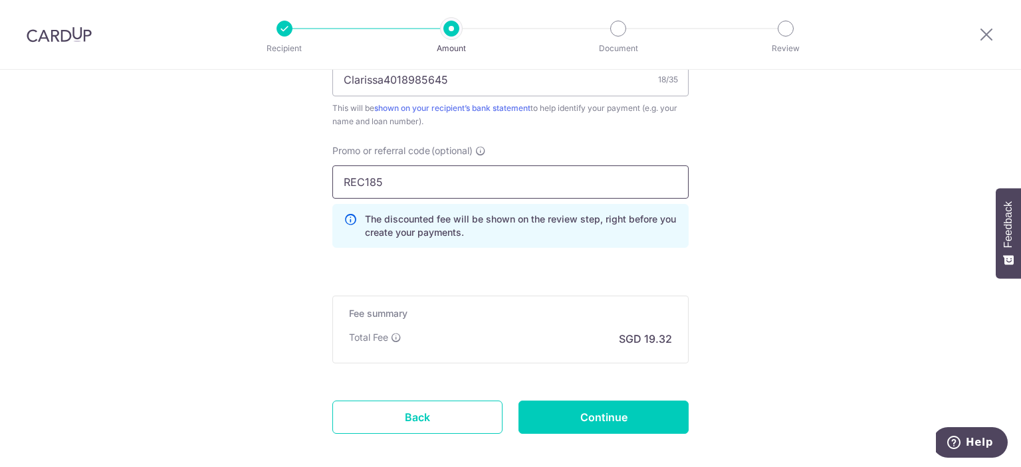
scroll to position [930, 0]
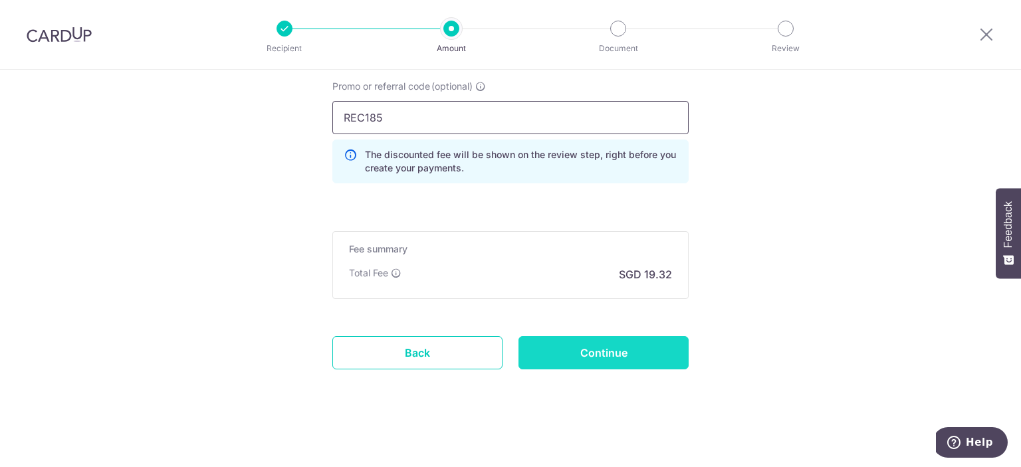
type input "REC185"
click at [619, 347] on input "Continue" at bounding box center [603, 352] width 170 height 33
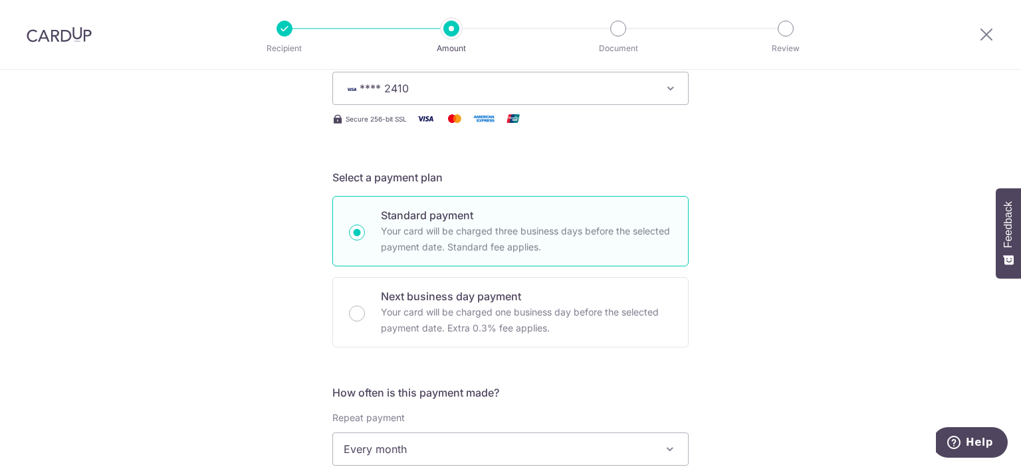
scroll to position [0, 0]
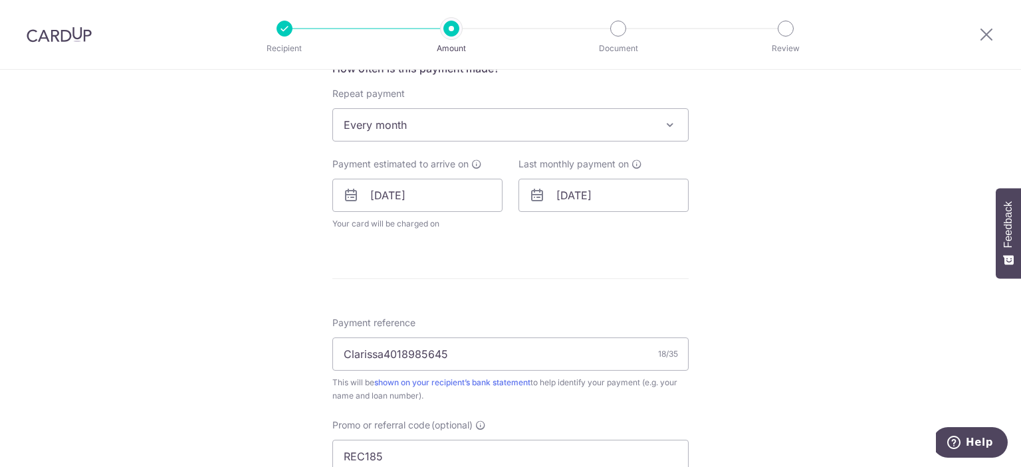
scroll to position [532, 0]
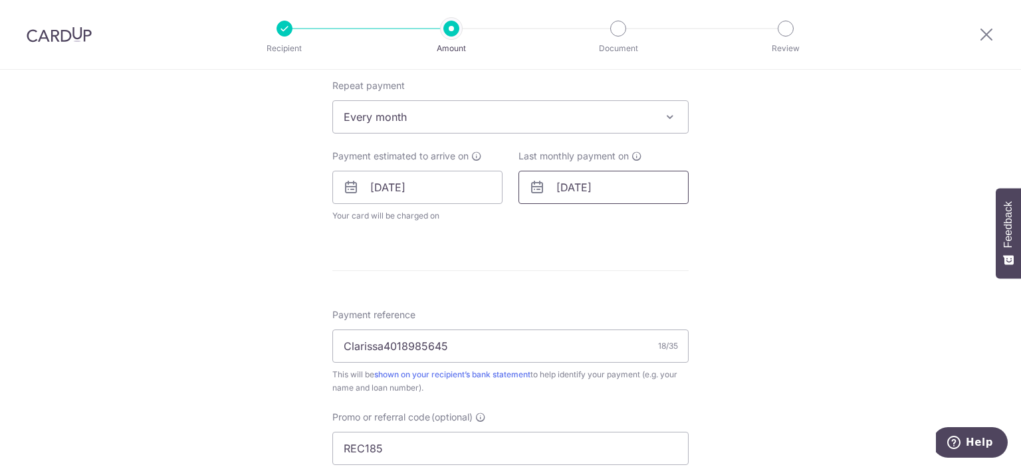
click at [593, 194] on input "[DATE]" at bounding box center [603, 187] width 170 height 33
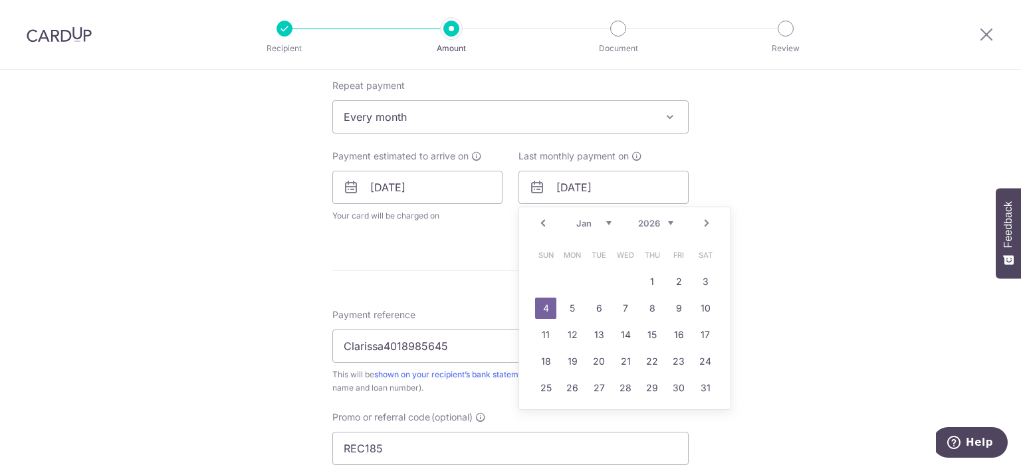
click at [700, 225] on link "Next" at bounding box center [706, 223] width 16 height 16
click at [699, 334] on link "21" at bounding box center [704, 334] width 21 height 21
type input "[DATE]"
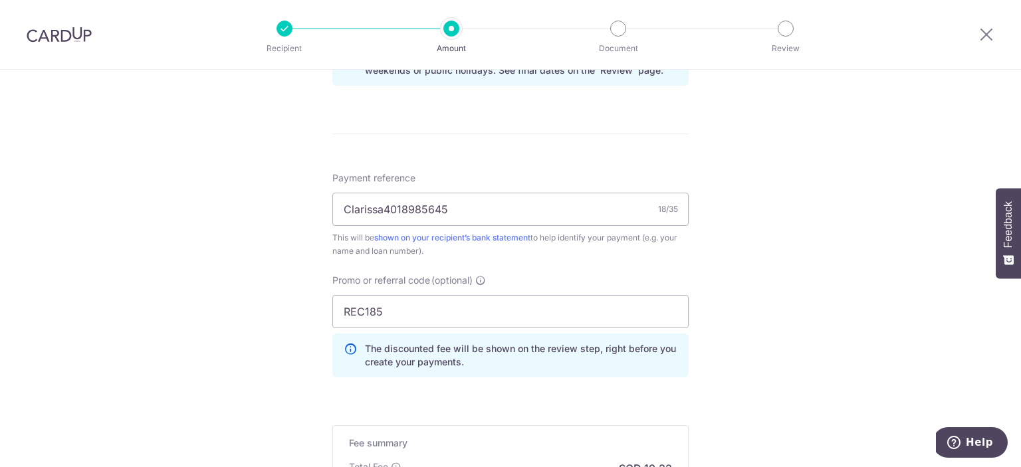
scroll to position [917, 0]
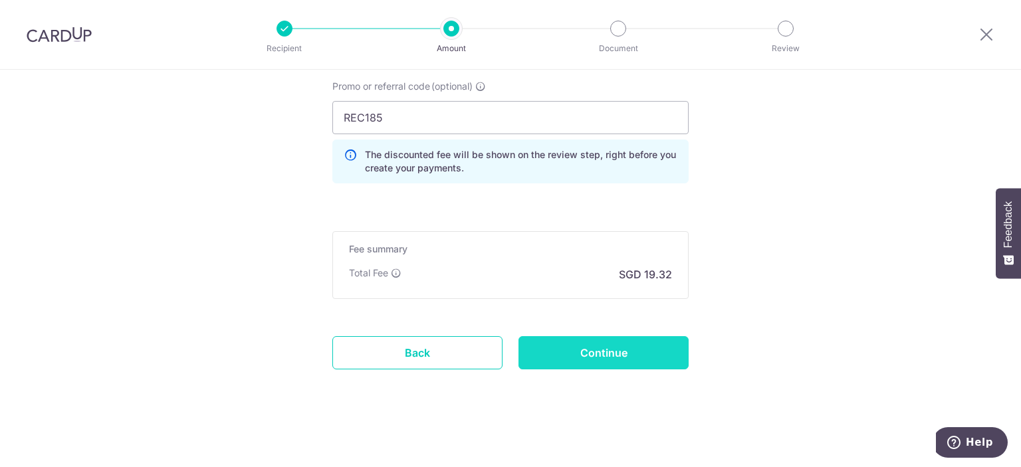
click at [643, 342] on input "Continue" at bounding box center [603, 352] width 170 height 33
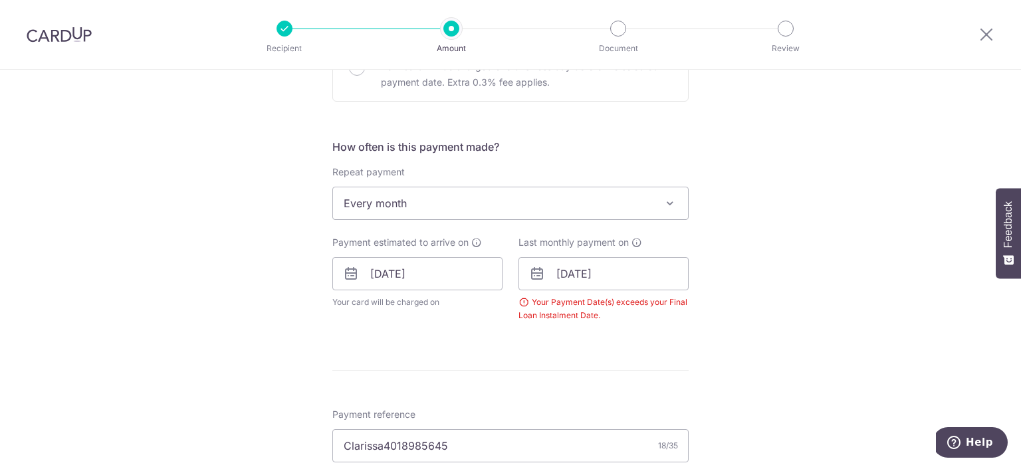
scroll to position [537, 0]
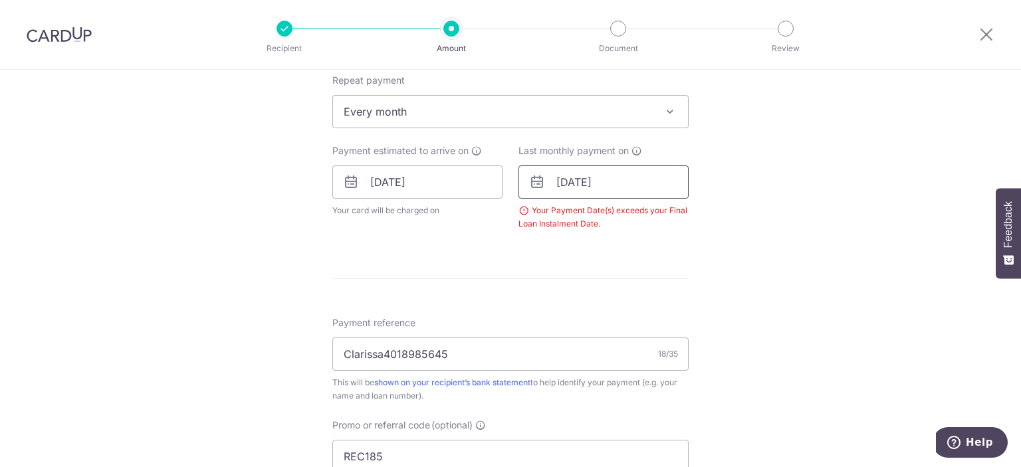
click at [613, 187] on input "21/02/2026" at bounding box center [603, 181] width 170 height 33
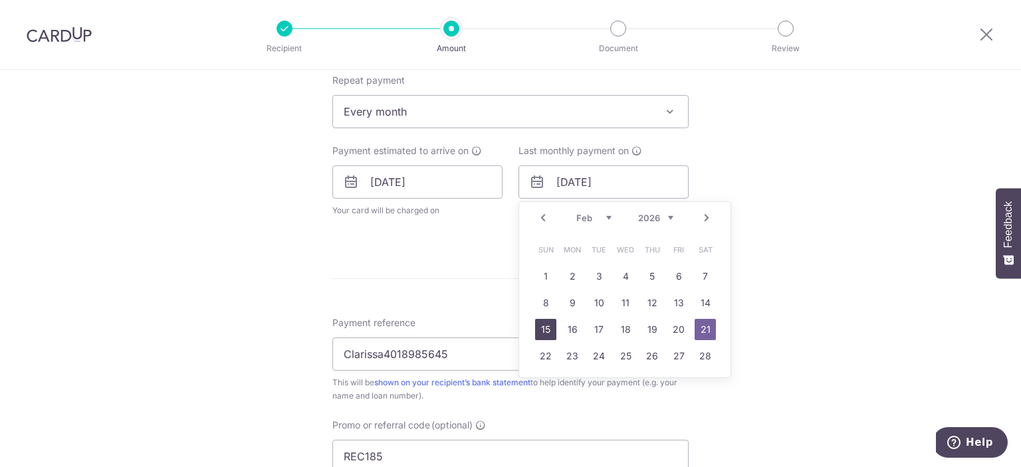
click at [546, 329] on link "15" at bounding box center [545, 329] width 21 height 21
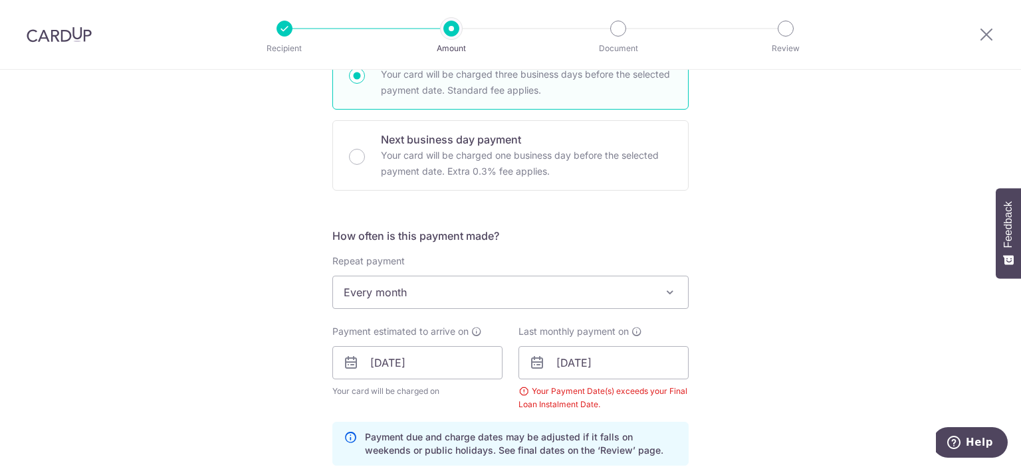
scroll to position [399, 0]
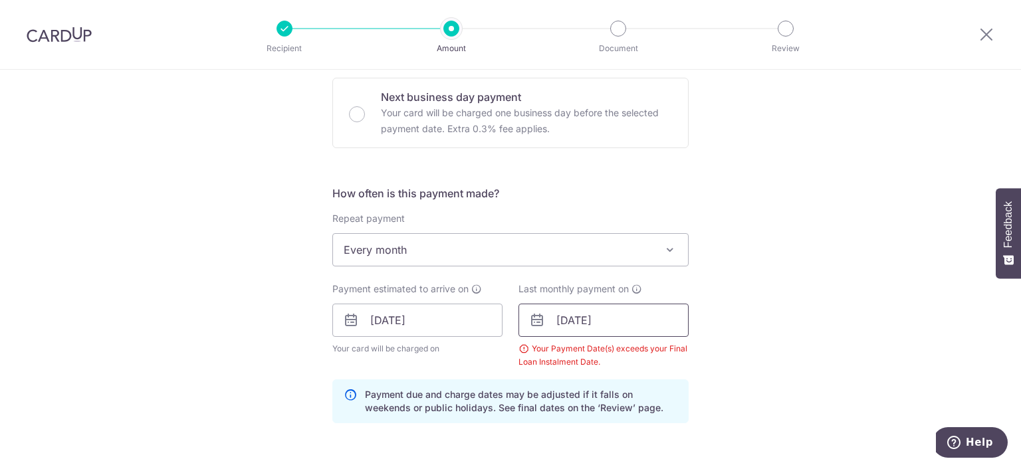
click at [556, 302] on div "Last monthly payment on 15/02/2026 Prev Next Jan Feb Mar Apr May Jun Jul Aug Se…" at bounding box center [603, 325] width 170 height 86
click at [559, 306] on input "15/02/2026" at bounding box center [603, 320] width 170 height 33
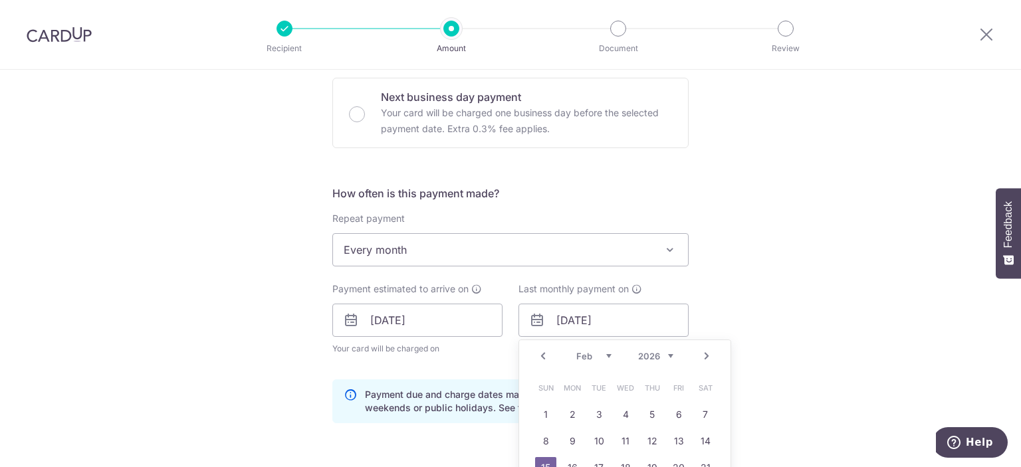
click at [538, 349] on link "Prev" at bounding box center [543, 356] width 16 height 16
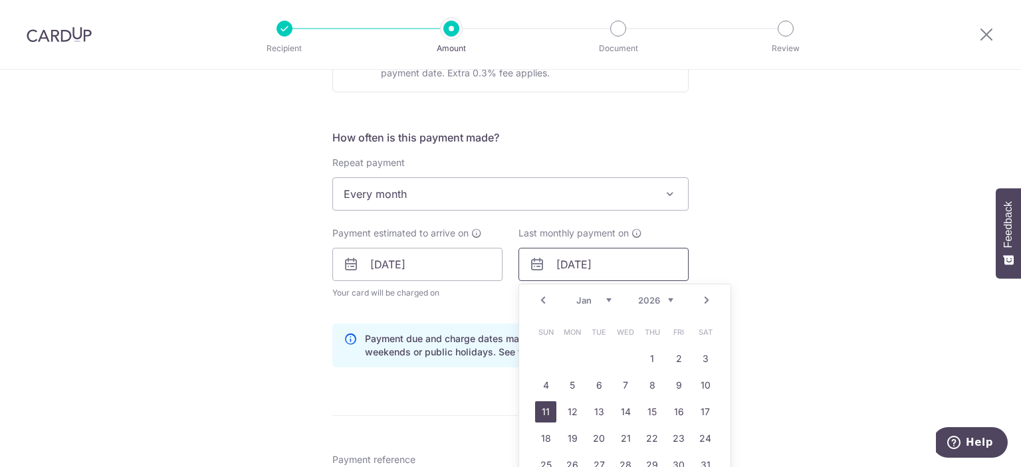
scroll to position [532, 0]
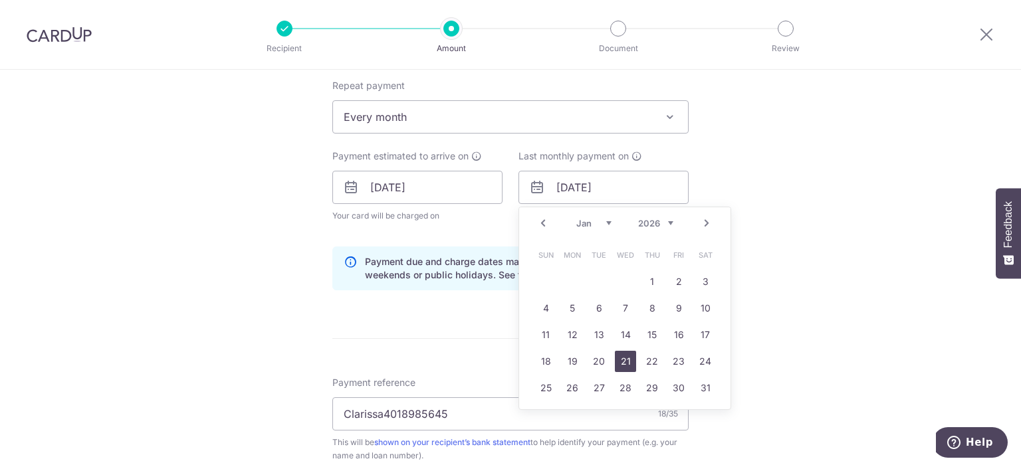
click at [625, 361] on link "21" at bounding box center [625, 361] width 21 height 21
type input "21/01/2026"
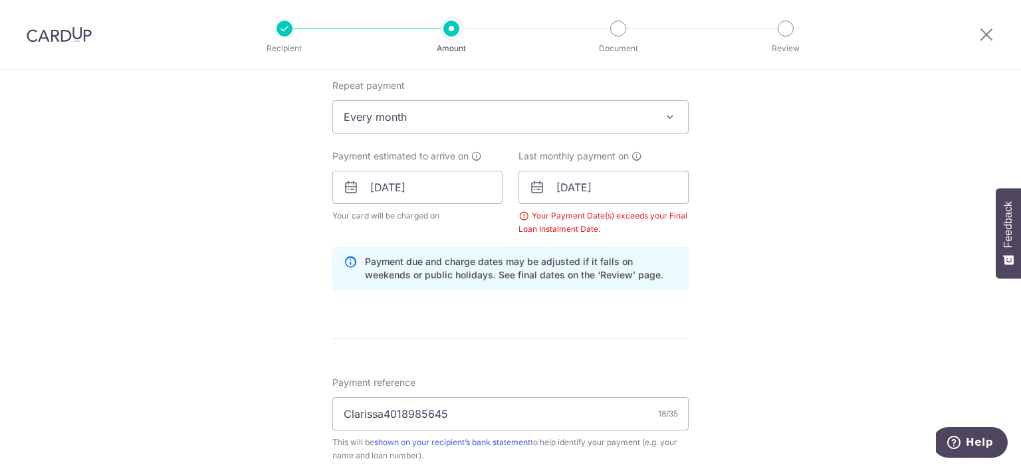
click at [782, 334] on div "Tell us more about your payment Enter payment amount SGD 743.00 743.00 Select C…" at bounding box center [510, 202] width 1021 height 1329
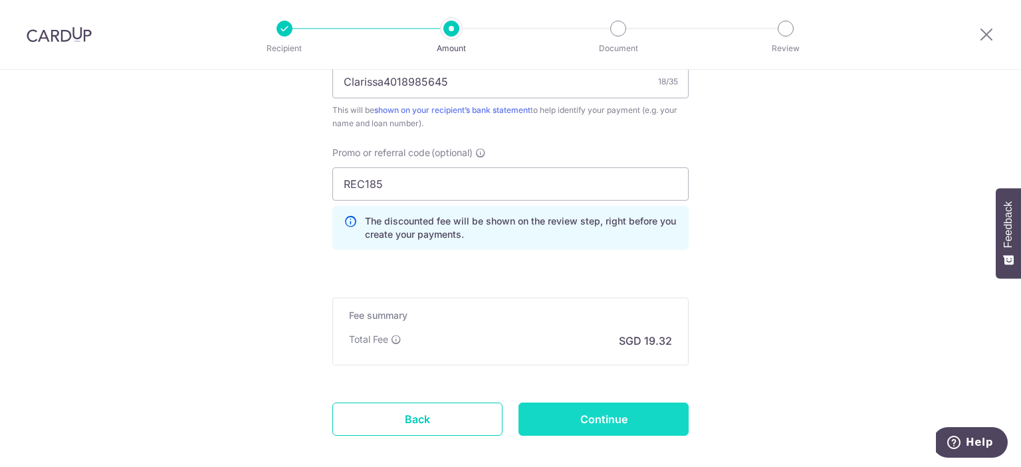
click at [583, 411] on input "Continue" at bounding box center [603, 419] width 170 height 33
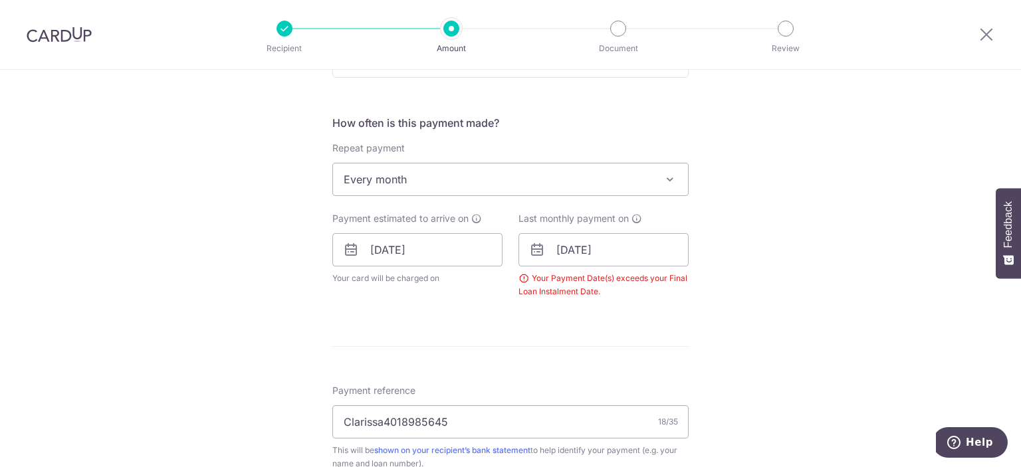
scroll to position [470, 0]
click at [602, 256] on input "[DATE]" at bounding box center [603, 248] width 170 height 33
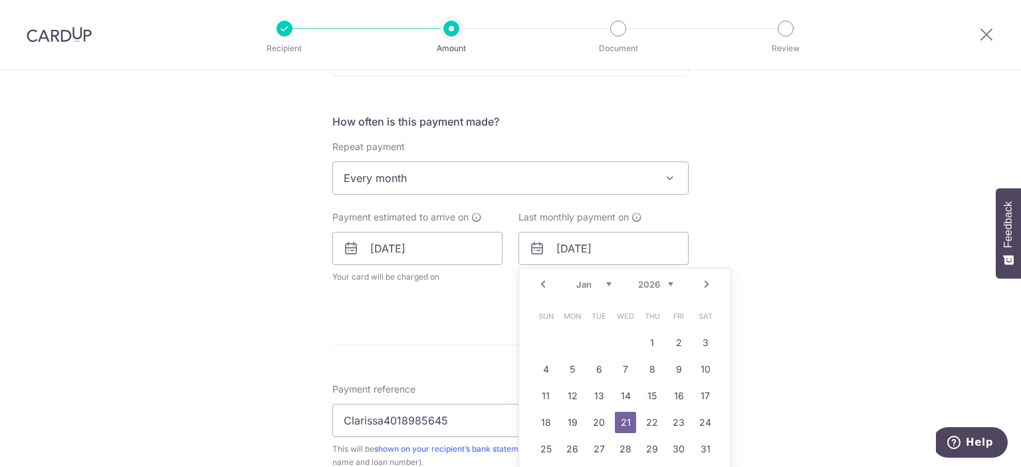
click at [535, 287] on link "Prev" at bounding box center [543, 284] width 16 height 16
click at [550, 423] on link "21" at bounding box center [545, 422] width 21 height 21
type input "[DATE]"
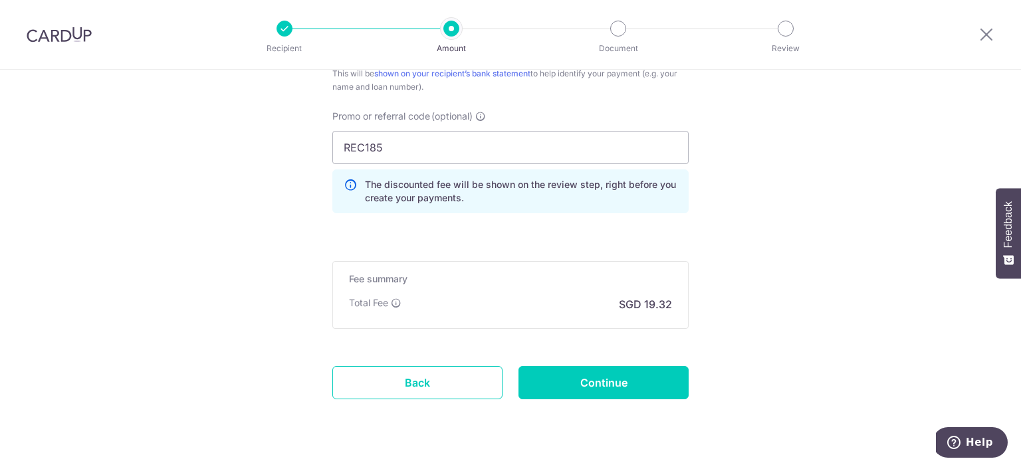
scroll to position [930, 0]
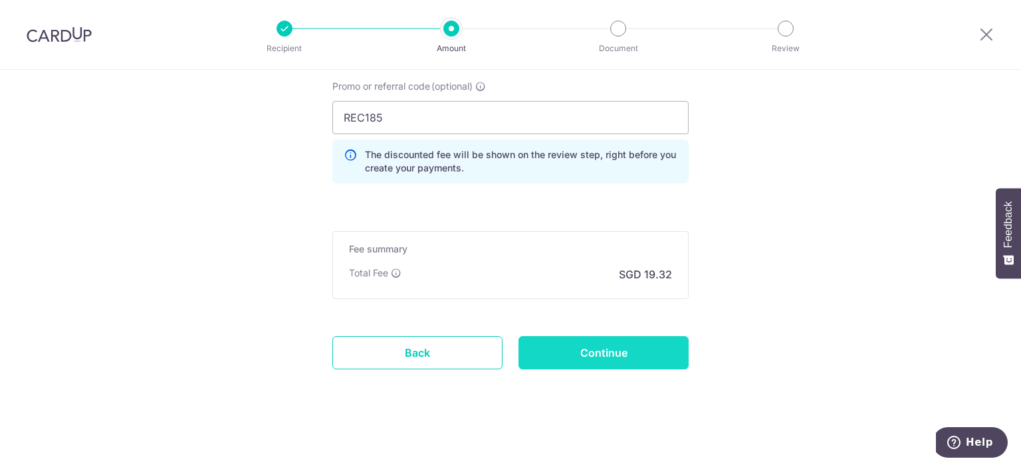
click at [601, 355] on input "Continue" at bounding box center [603, 352] width 170 height 33
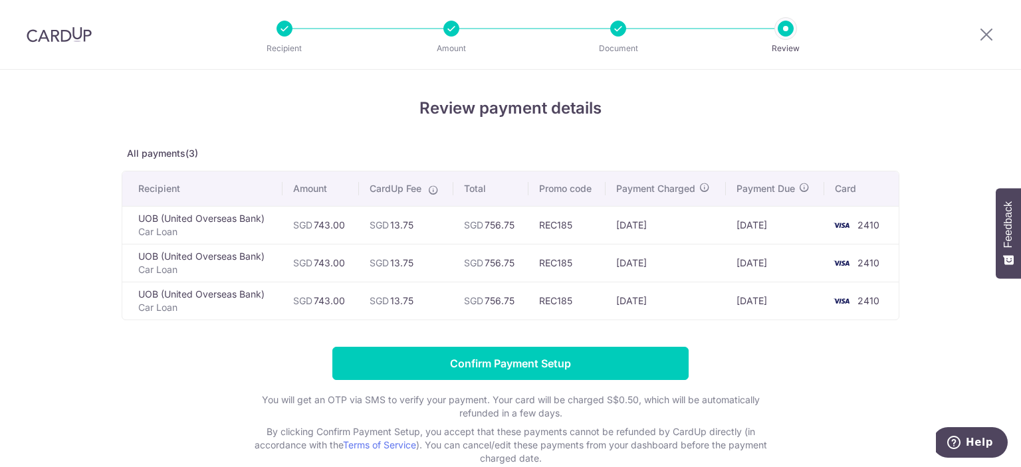
drag, startPoint x: 186, startPoint y: 227, endPoint x: 764, endPoint y: 293, distance: 581.8
click at [764, 293] on tbody "UOB (United Overseas Bank) Car Loan SGD 743.00 SGD 13.75 SGD 756.75 REC185 15/1…" at bounding box center [510, 263] width 776 height 114
click at [764, 293] on td "[DATE]" at bounding box center [775, 301] width 98 height 38
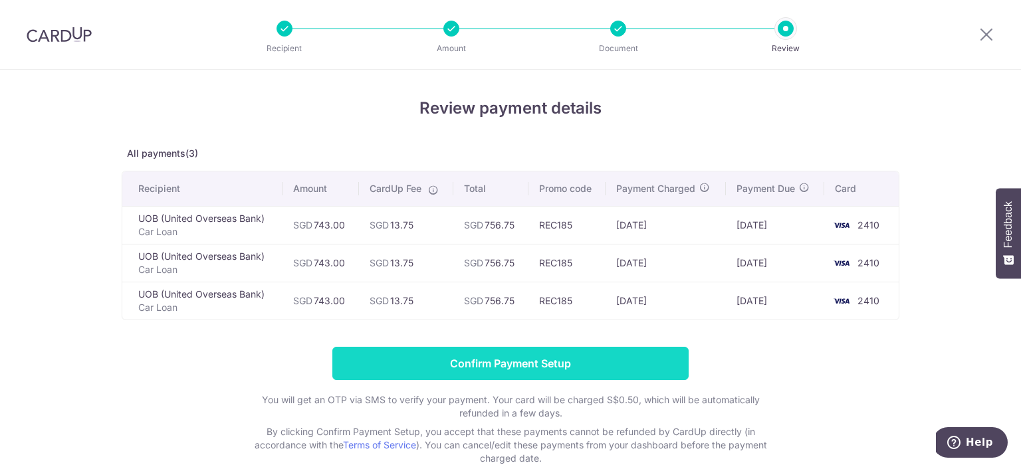
click at [625, 361] on input "Confirm Payment Setup" at bounding box center [510, 363] width 356 height 33
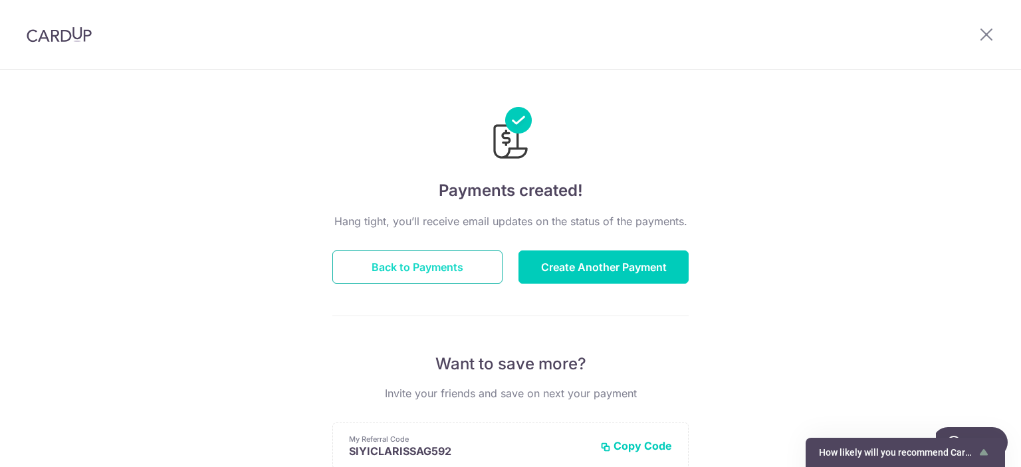
click at [458, 276] on button "Back to Payments" at bounding box center [417, 266] width 170 height 33
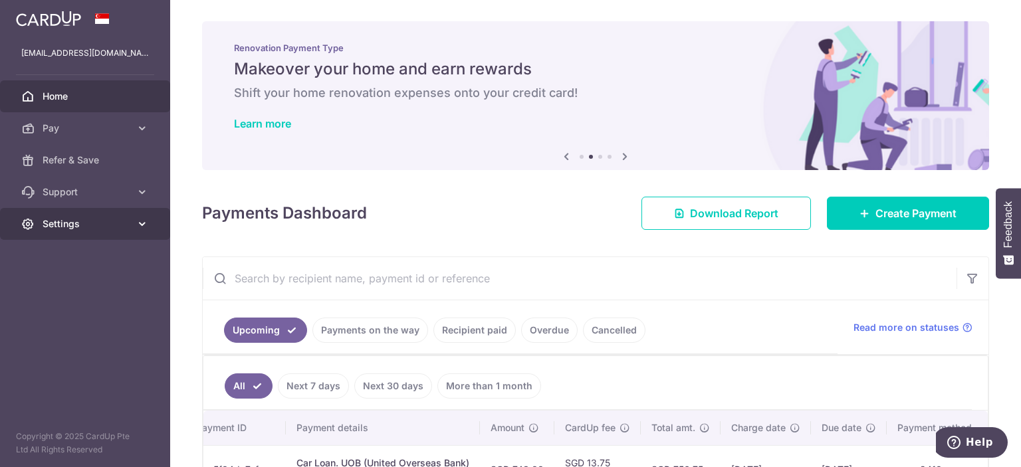
click at [134, 225] on link "Settings" at bounding box center [85, 224] width 170 height 32
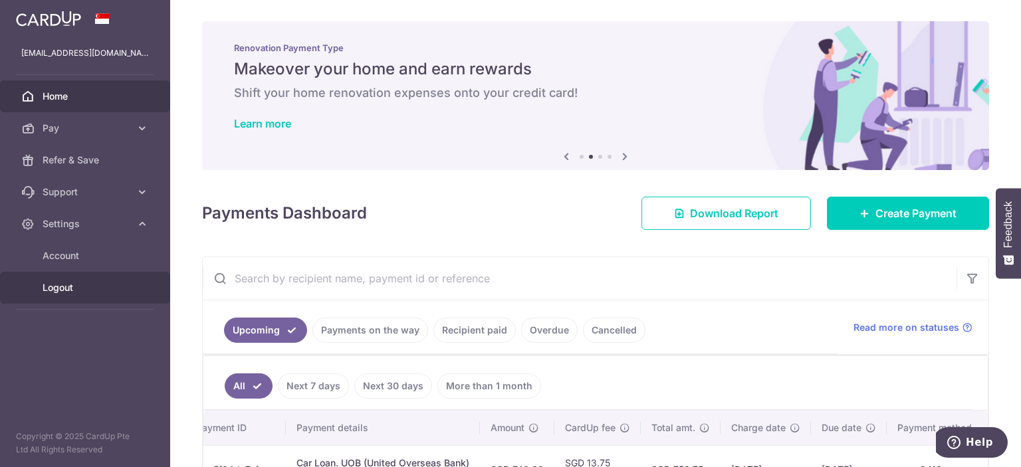
click at [101, 286] on span "Logout" at bounding box center [87, 287] width 88 height 13
